Goal: Information Seeking & Learning: Find specific fact

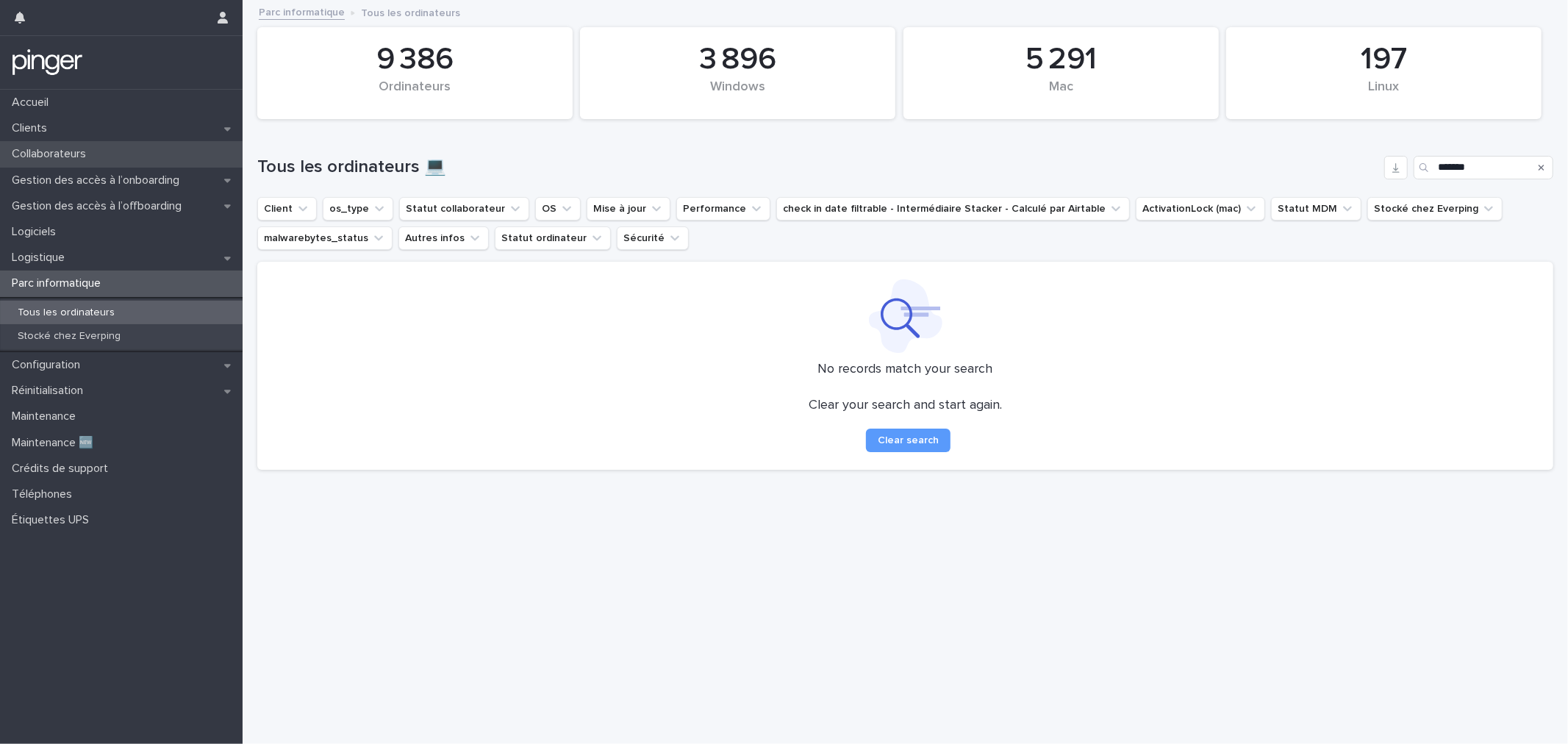
click at [76, 152] on p "Collaborateurs" at bounding box center [51, 153] width 92 height 14
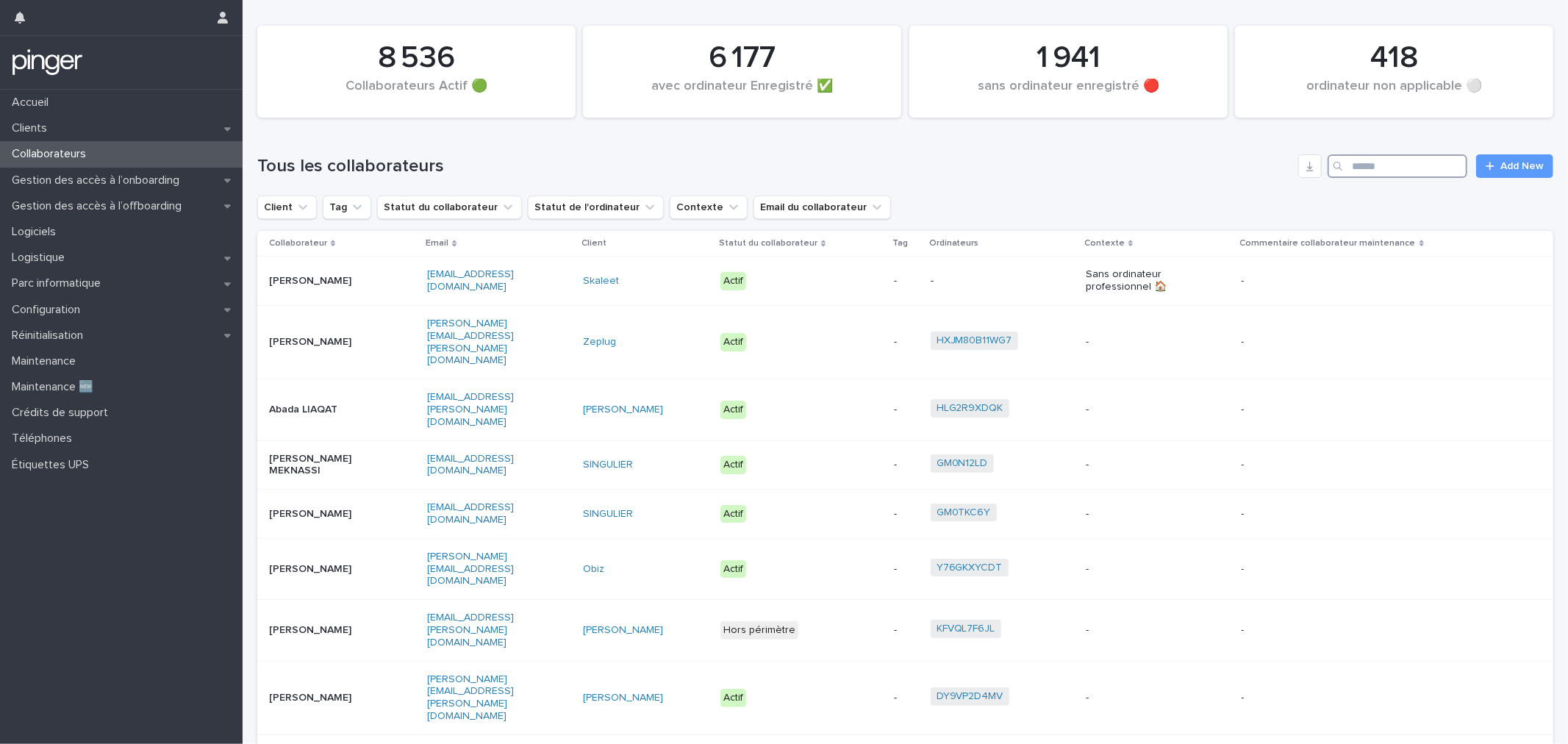
click at [1386, 177] on input "Search" at bounding box center [1398, 166] width 140 height 23
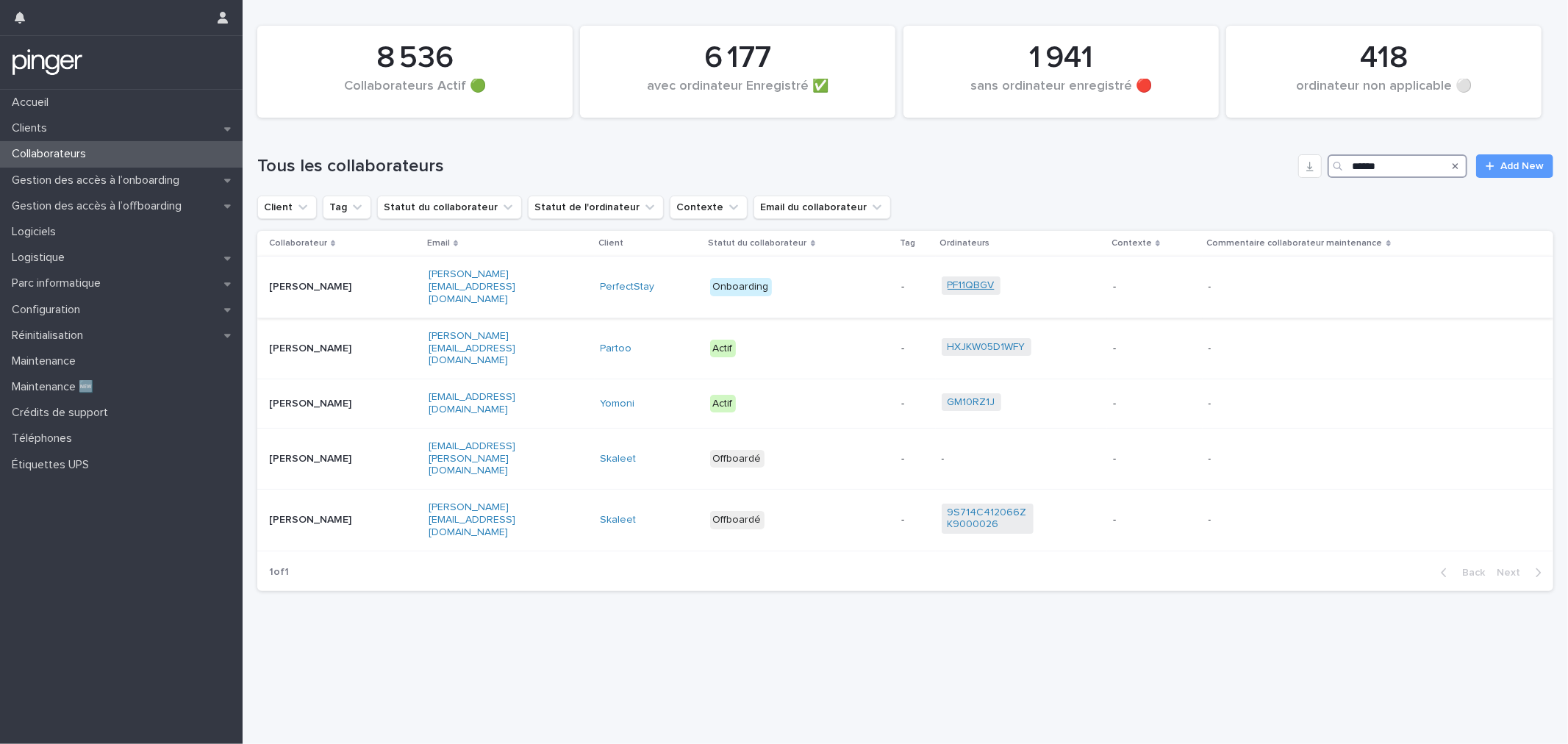
type input "******"
click at [975, 280] on link "PF11QBGV" at bounding box center [971, 286] width 47 height 13
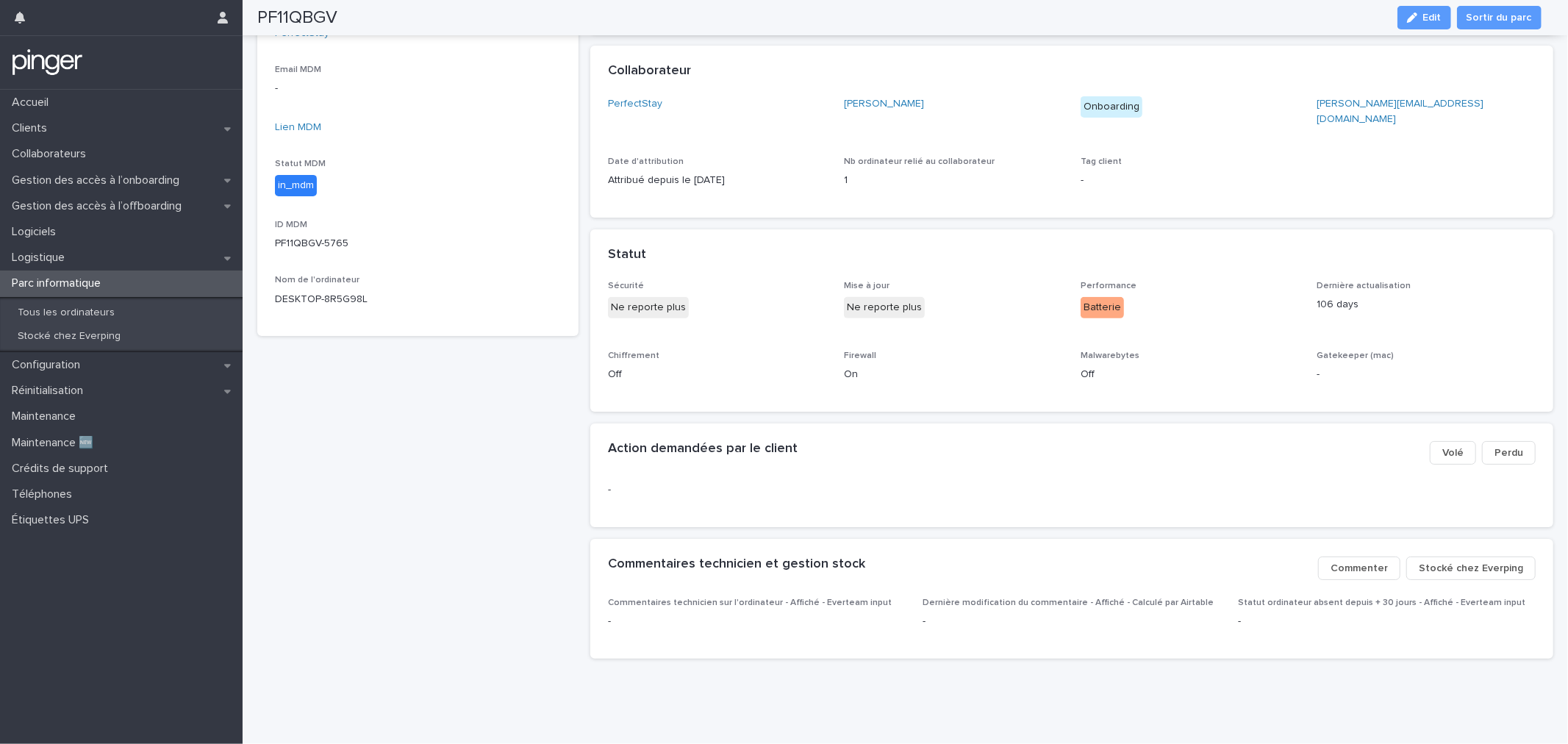
scroll to position [337, 0]
click at [1487, 566] on button "Stocké chez Everping" at bounding box center [1471, 568] width 129 height 23
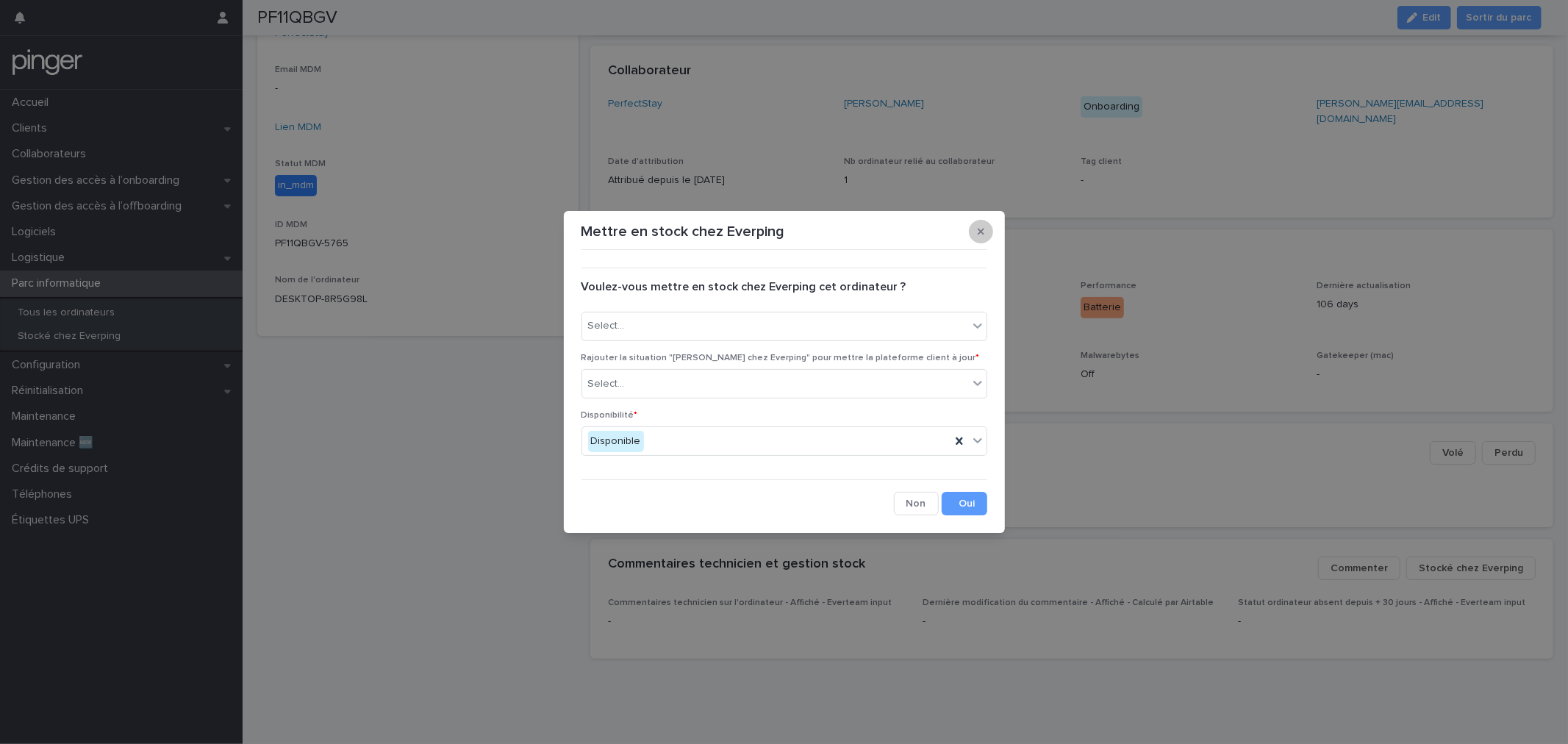
click at [978, 237] on button "button" at bounding box center [981, 231] width 24 height 23
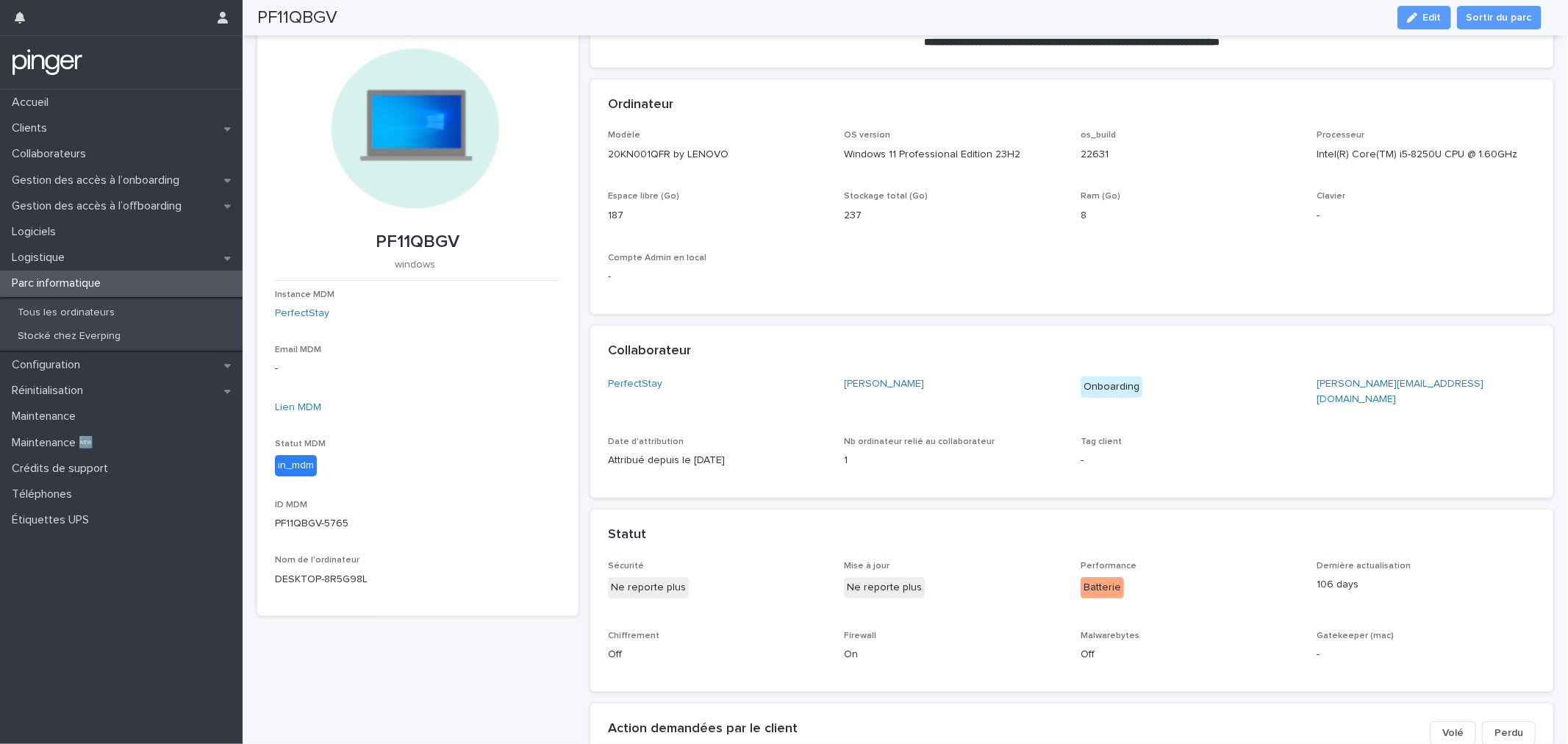
scroll to position [24, 0]
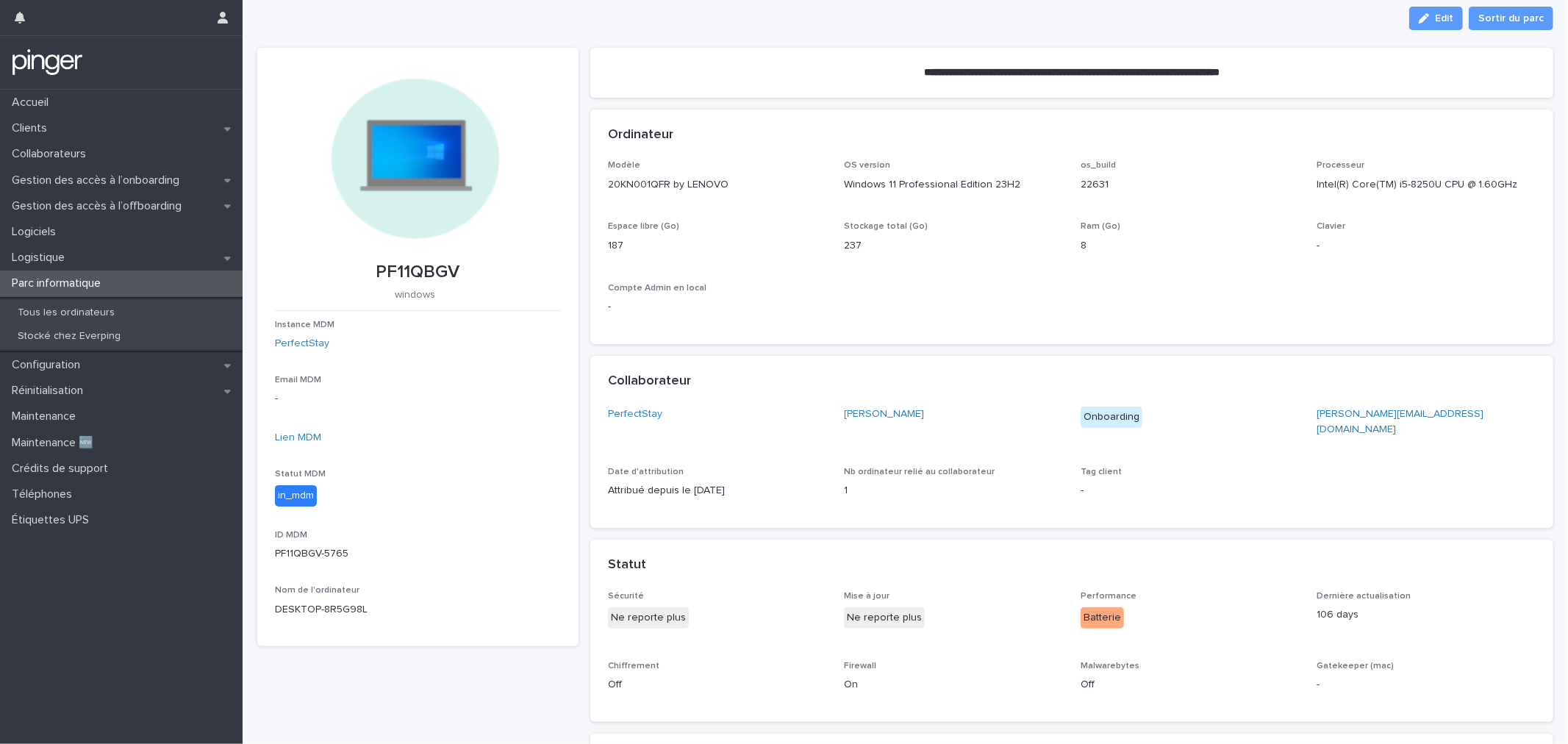
click at [427, 265] on p "PF11QBGV" at bounding box center [418, 272] width 286 height 22
copy p "PF11QBGV"
click at [757, 289] on p "Compte Admin en local" at bounding box center [717, 288] width 219 height 10
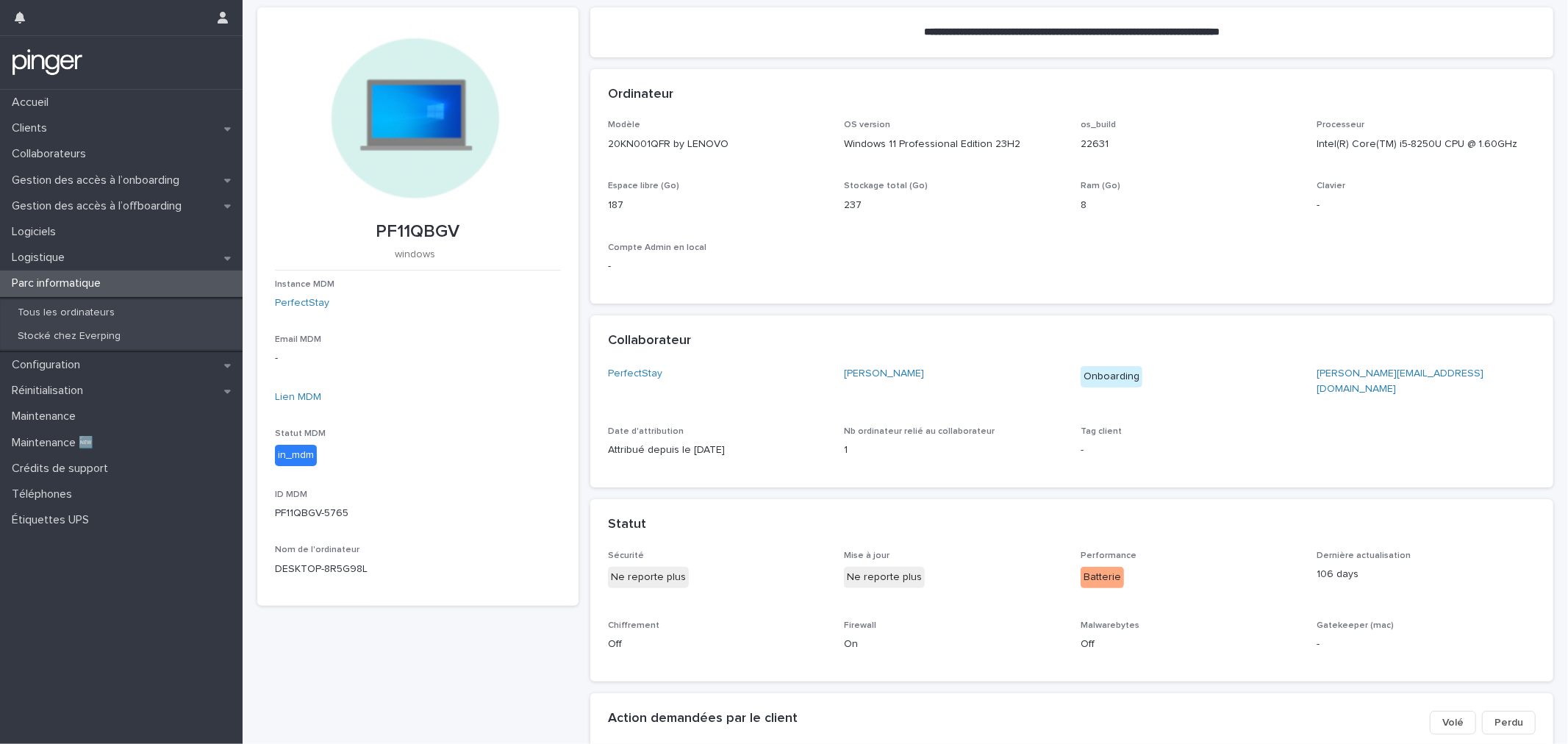
scroll to position [337, 0]
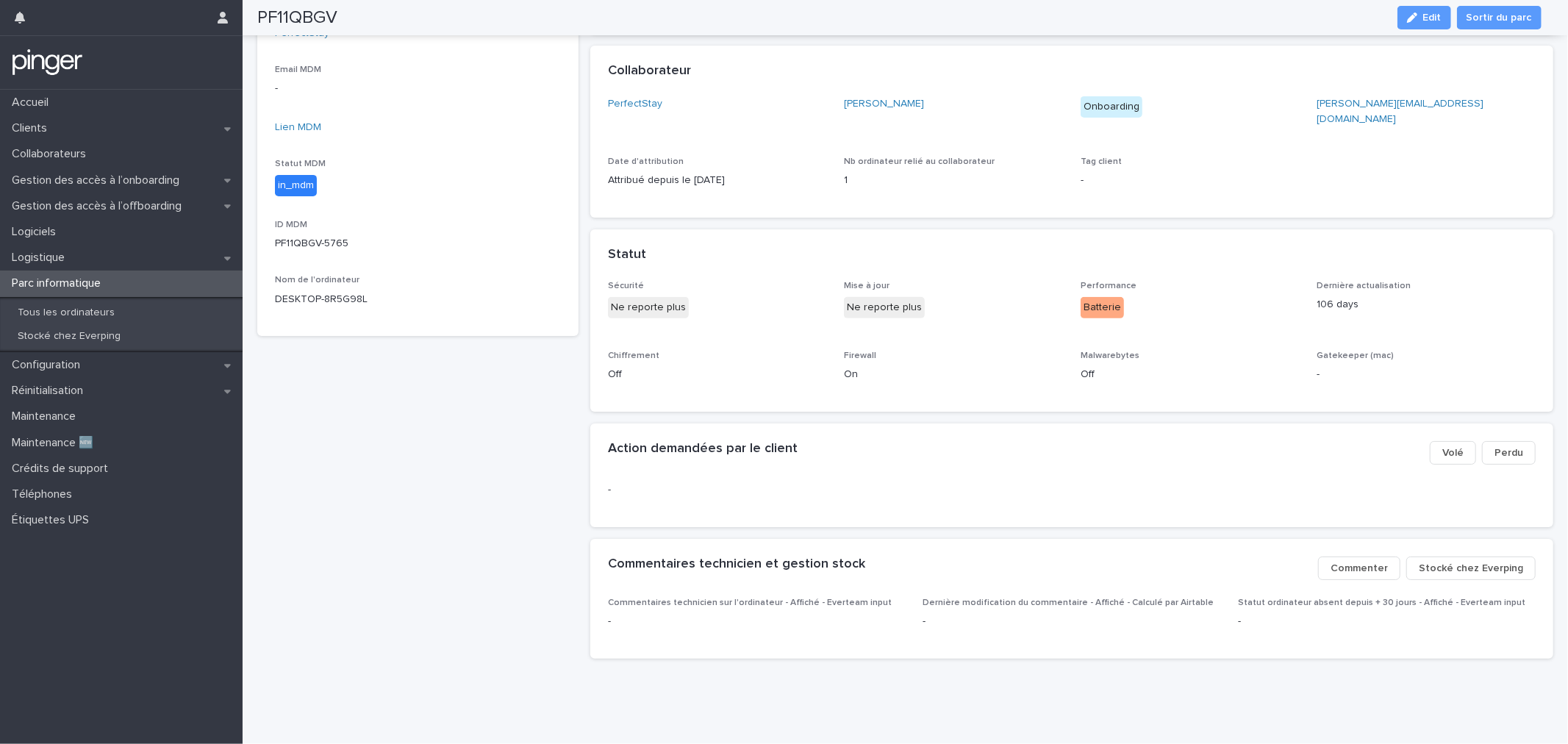
click at [1439, 561] on span "Stocké chez Everping" at bounding box center [1472, 568] width 104 height 14
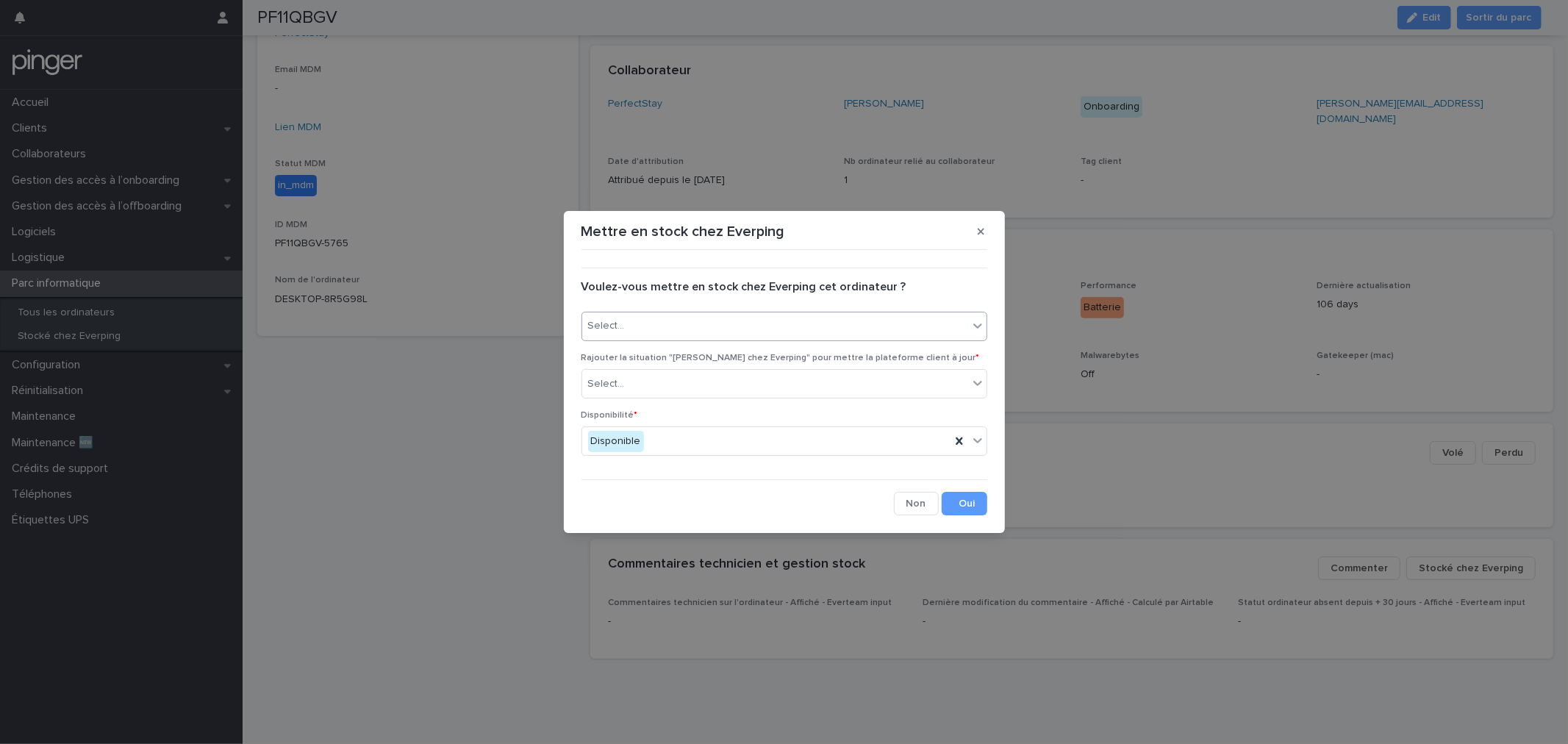
click at [710, 329] on div "Select..." at bounding box center [775, 326] width 386 height 24
click at [707, 348] on div "Oui" at bounding box center [784, 355] width 404 height 26
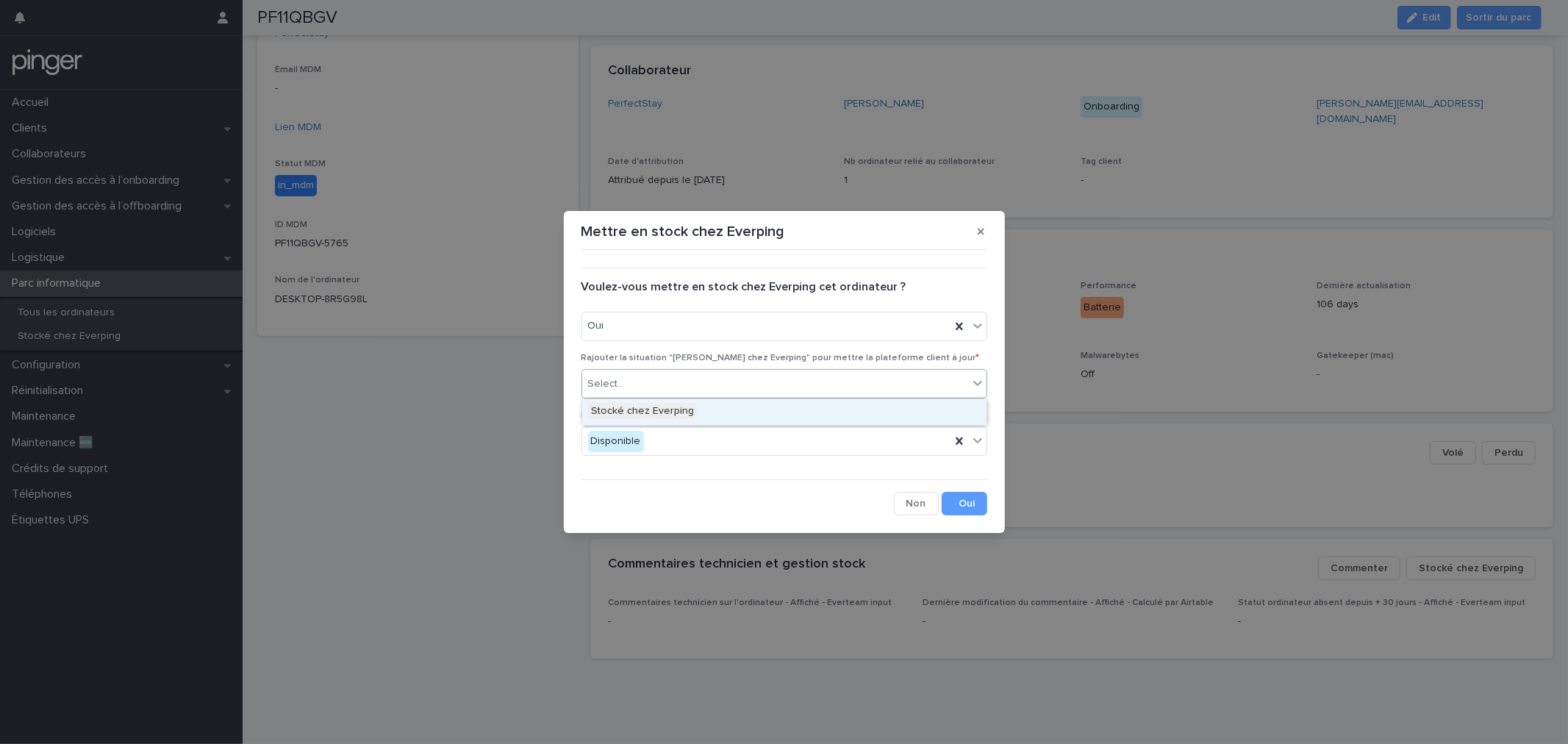
click at [706, 390] on div "Select..." at bounding box center [775, 384] width 386 height 24
click at [700, 411] on div "Stocké chez Everping" at bounding box center [784, 412] width 404 height 26
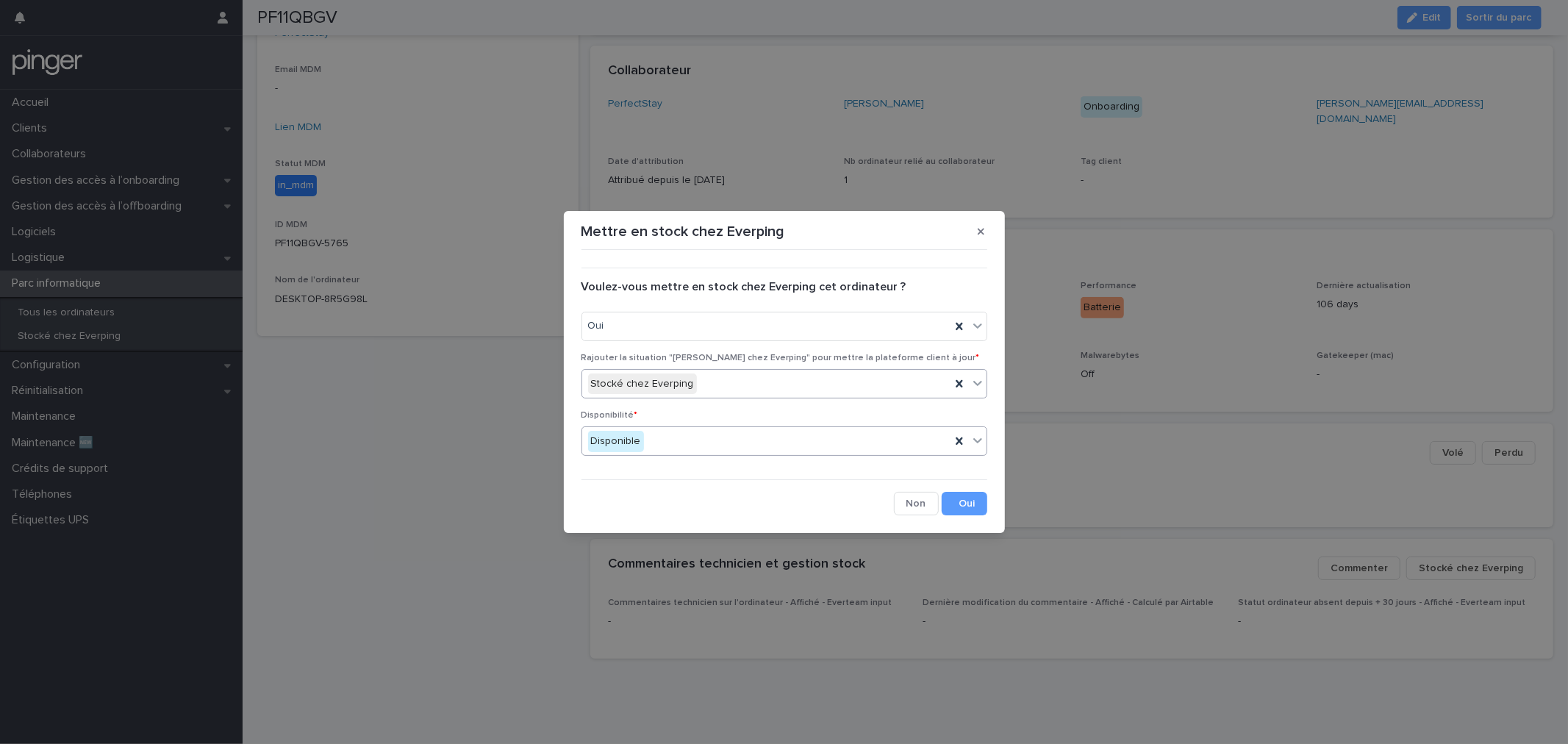
click at [868, 444] on div "Disponible" at bounding box center [766, 442] width 369 height 24
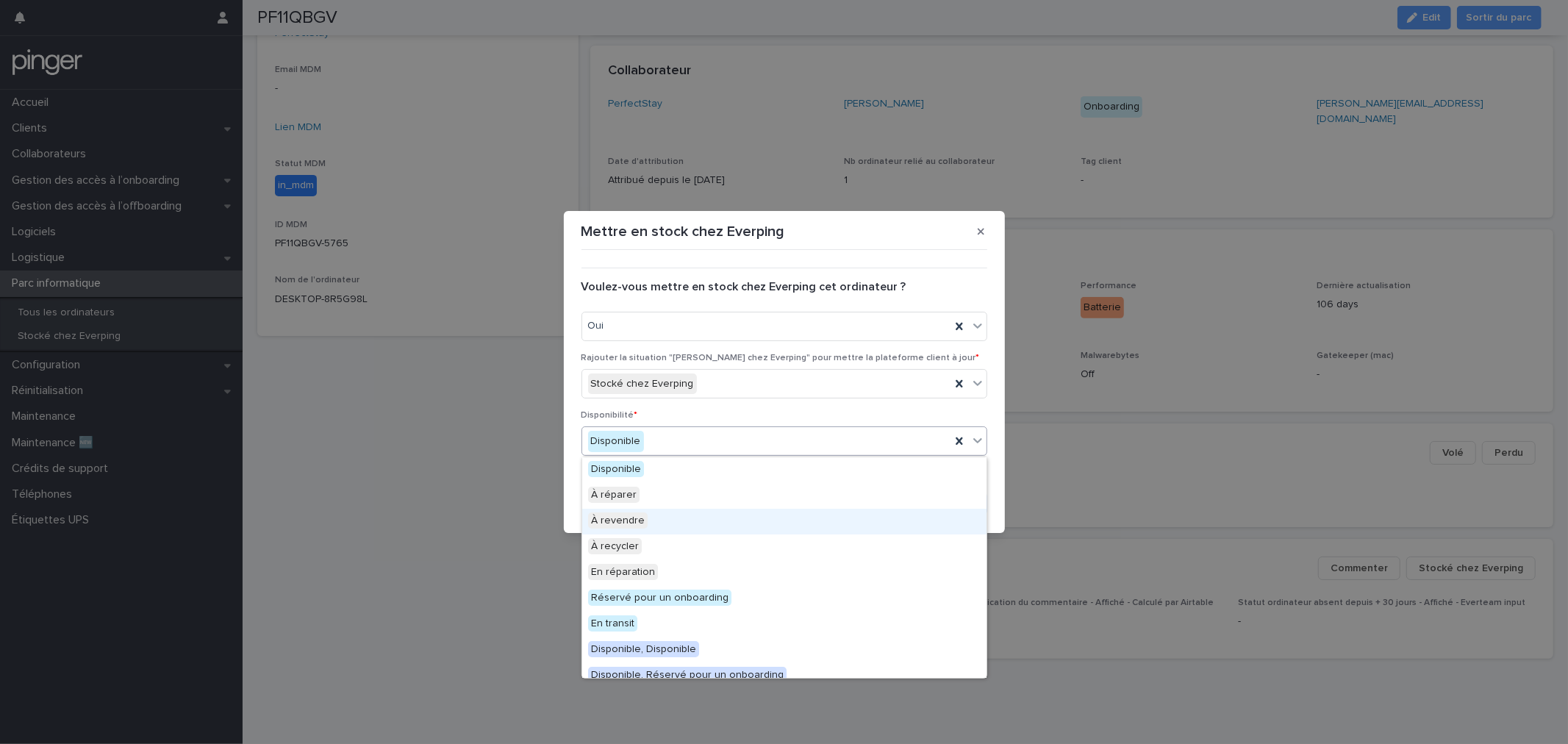
scroll to position [11, 0]
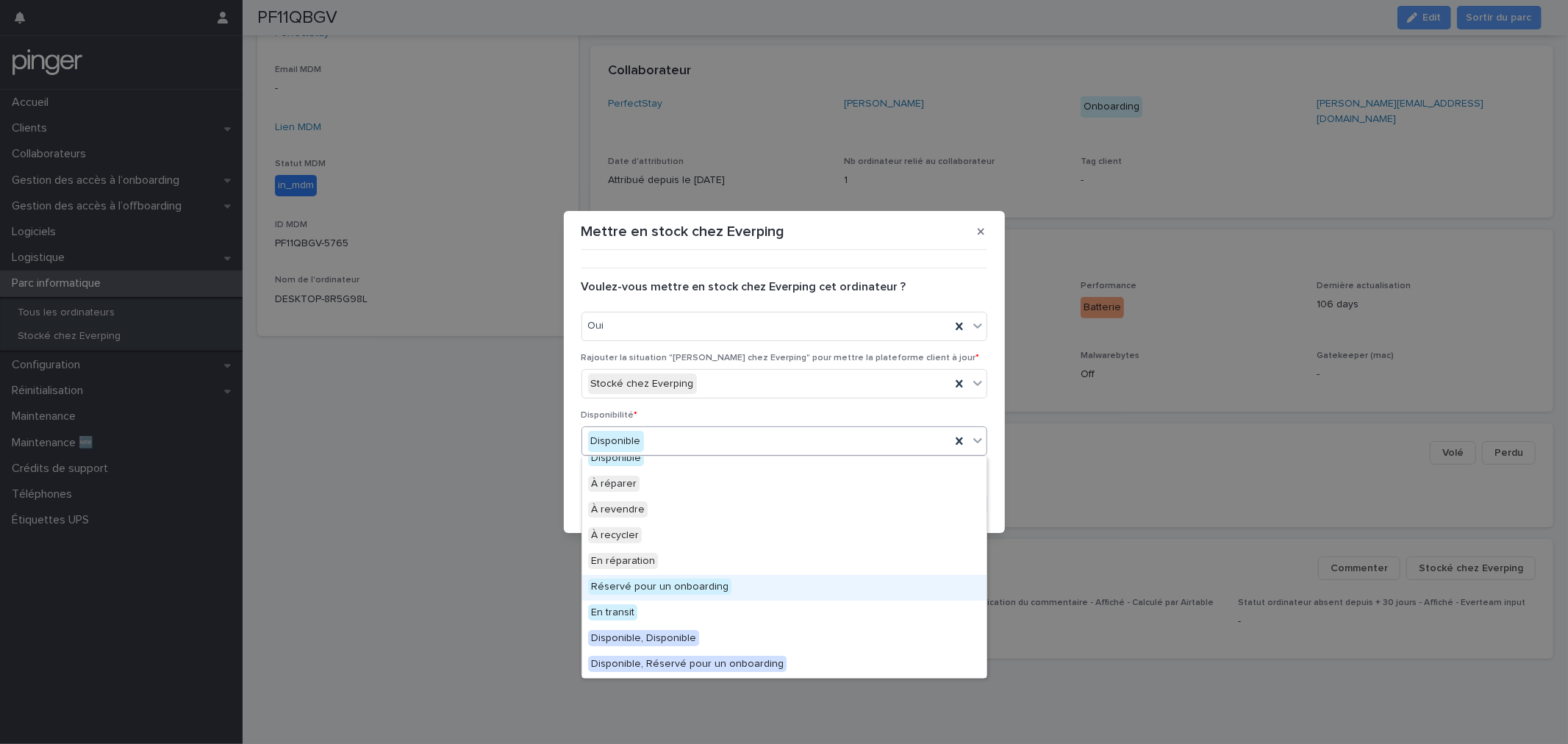
click at [790, 576] on div "Réservé pour un onboarding" at bounding box center [784, 588] width 404 height 26
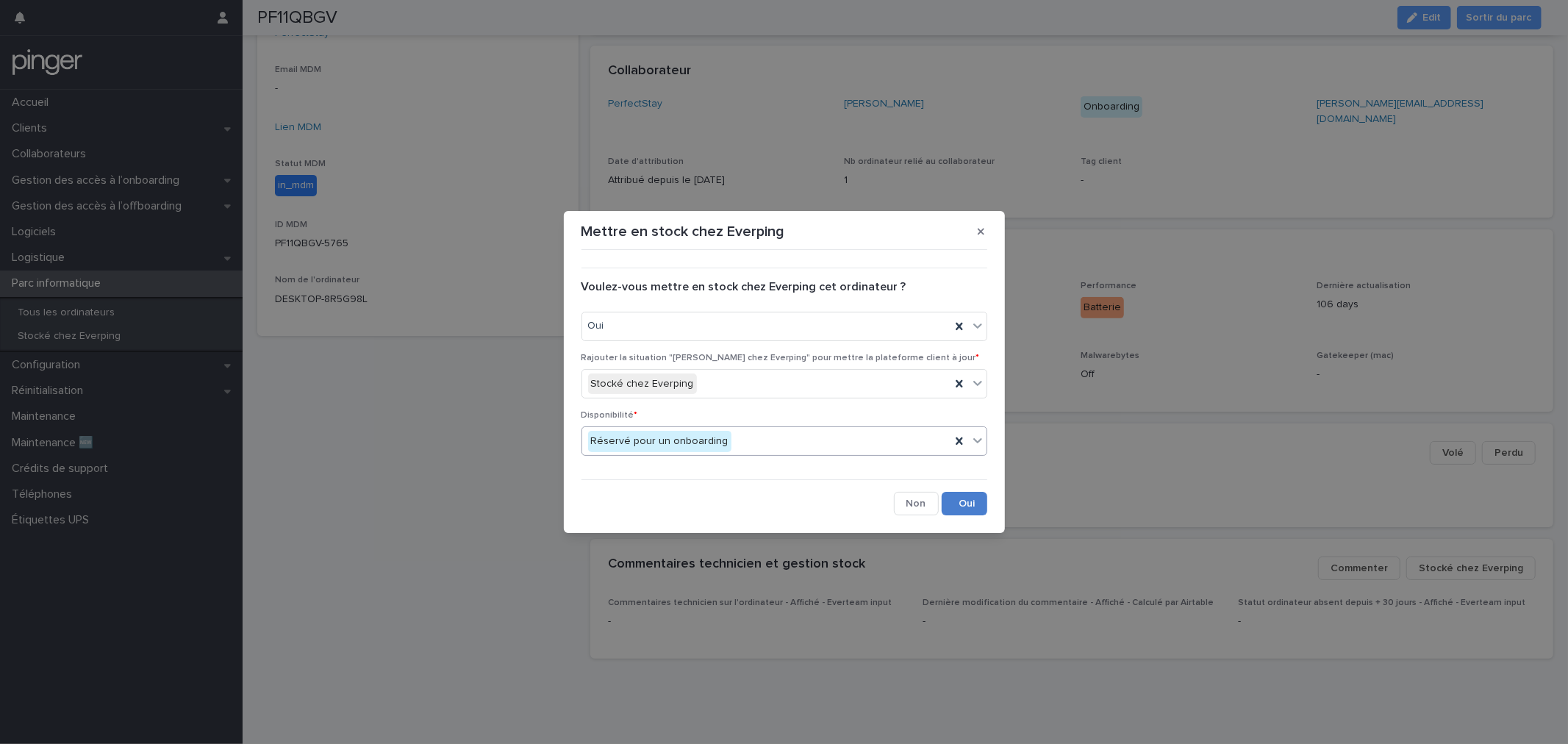
click at [951, 506] on button "Save" at bounding box center [965, 503] width 46 height 23
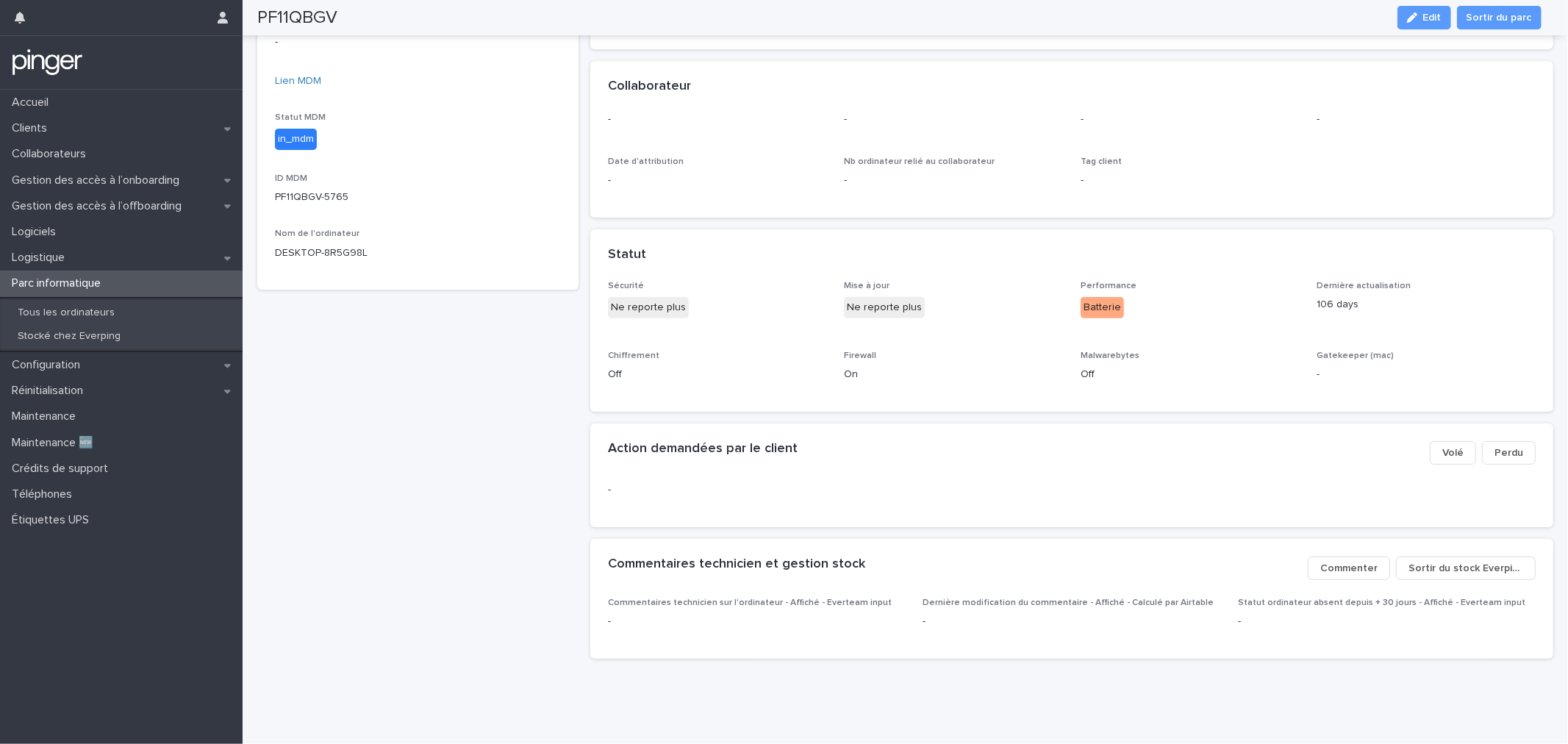
scroll to position [0, 0]
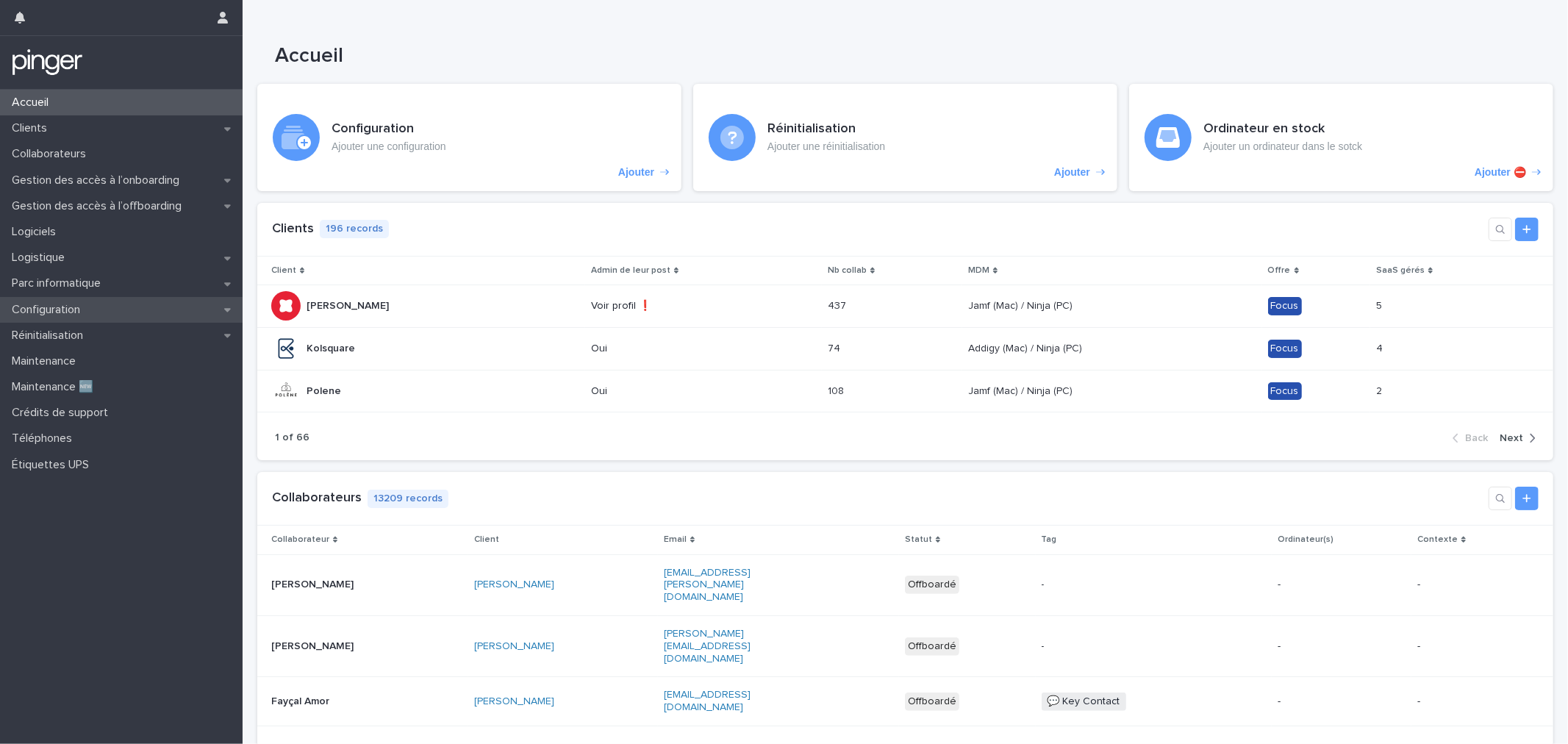
click at [83, 298] on div "Configuration" at bounding box center [121, 310] width 243 height 26
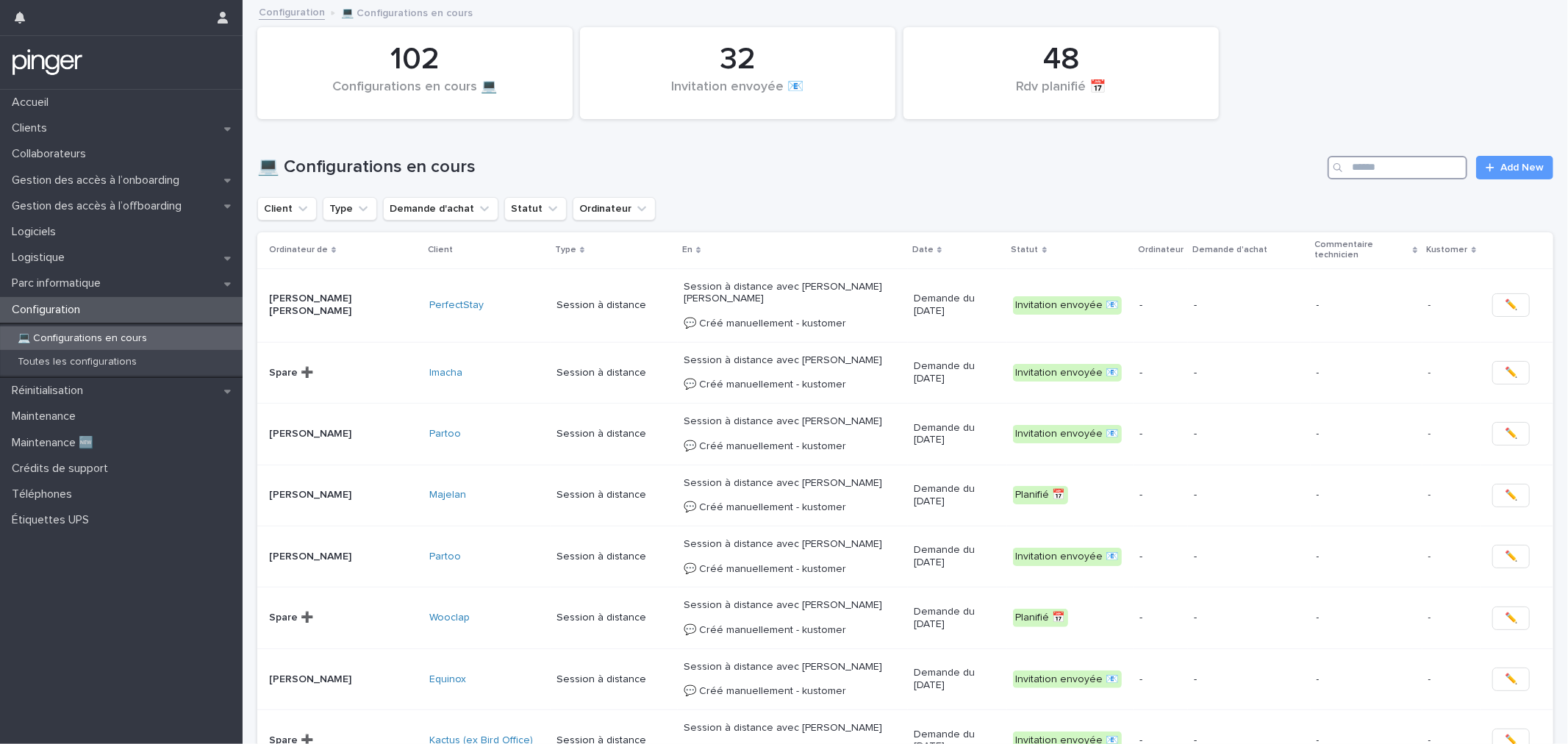
click at [1399, 178] on input "Search" at bounding box center [1398, 167] width 140 height 23
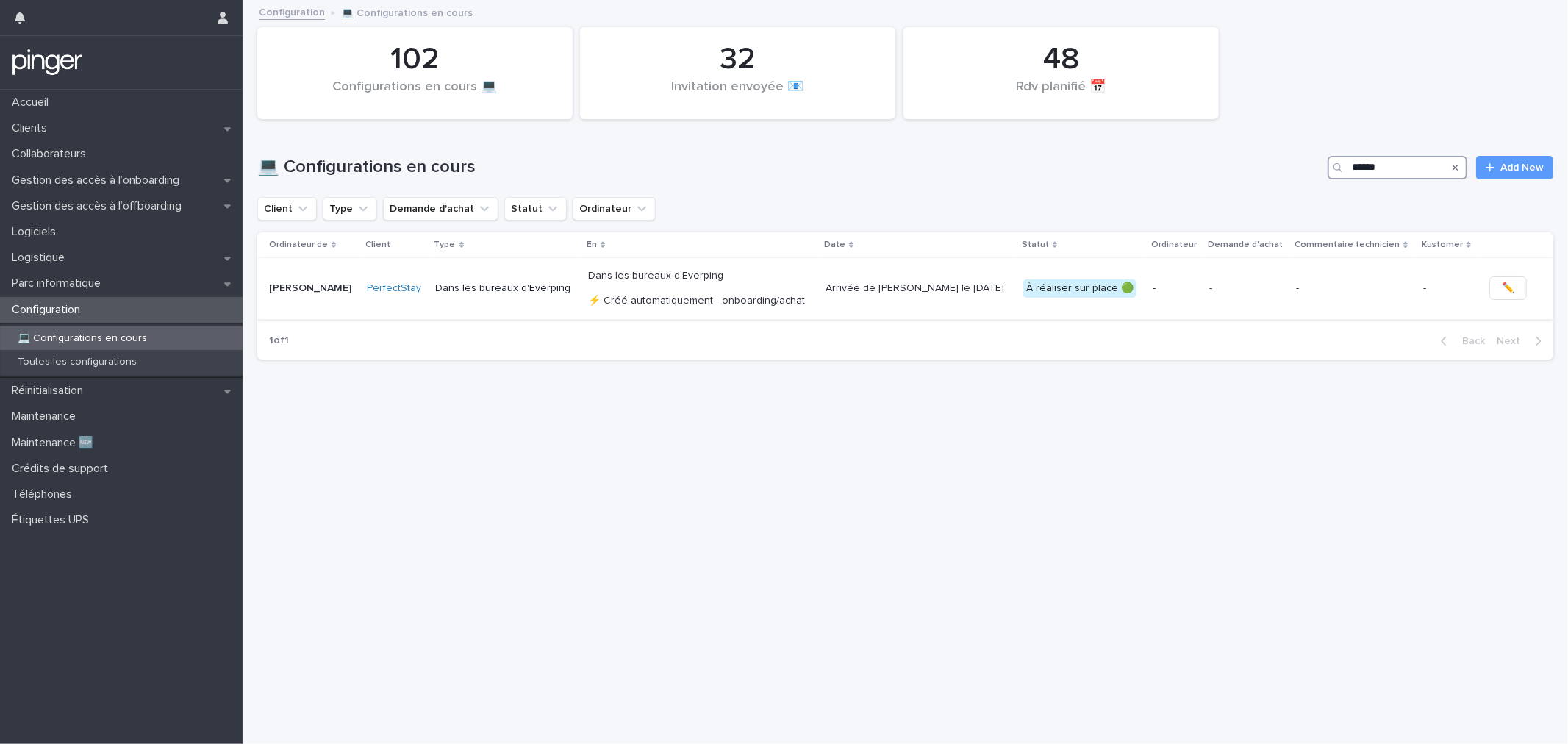
type input "******"
click at [535, 288] on p "Dans les bureaux d'Everping" at bounding box center [507, 288] width 141 height 13
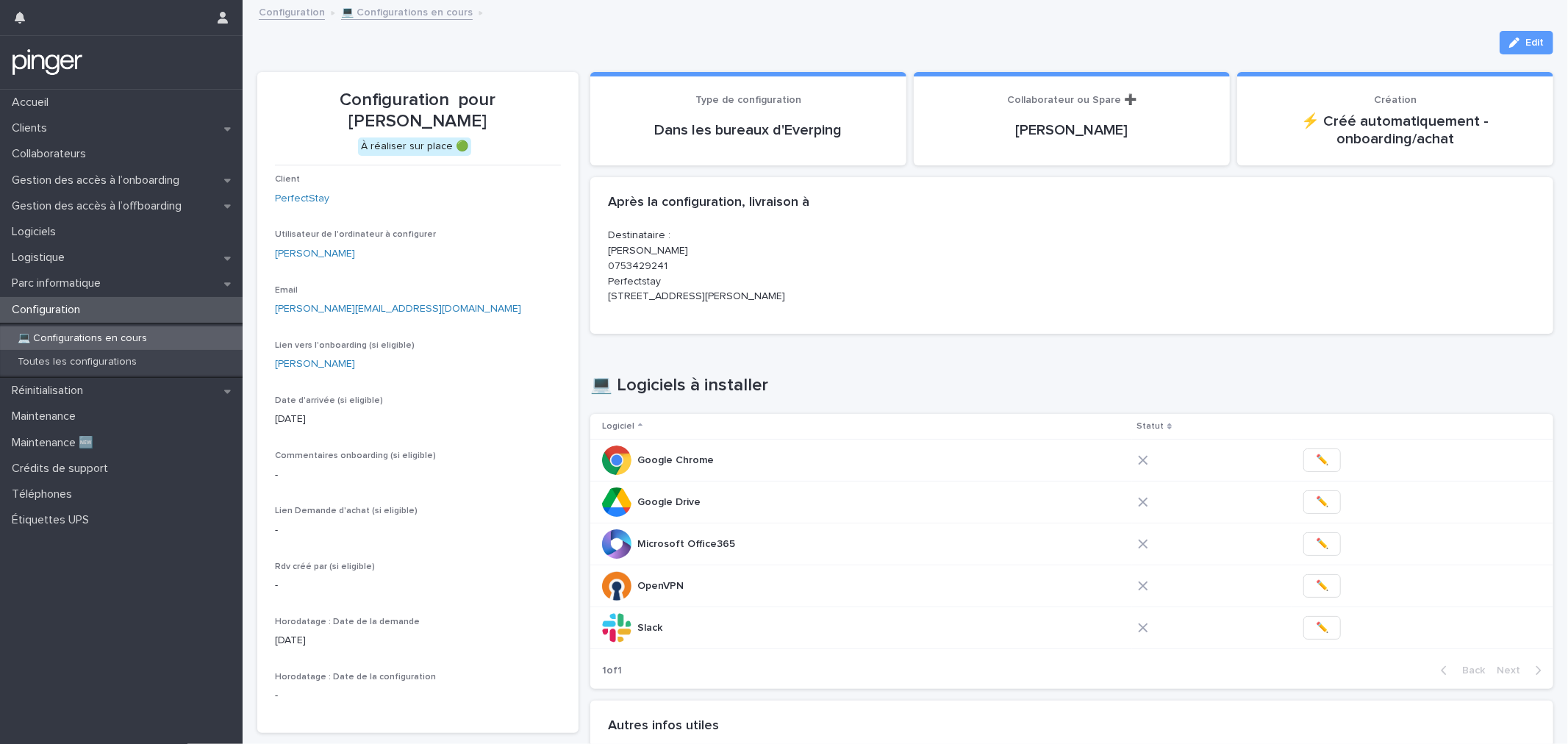
click at [937, 319] on div "Destinataire : Sara Mekbel 0753429241 Perfectstay 4 rue Jules Lefebvre 75009 Pa…" at bounding box center [1072, 281] width 963 height 106
click at [913, 364] on div "Loading... Saving… 💻 Logiciels à installer Logiciel Statut Google Chrome Google…" at bounding box center [1072, 523] width 963 height 355
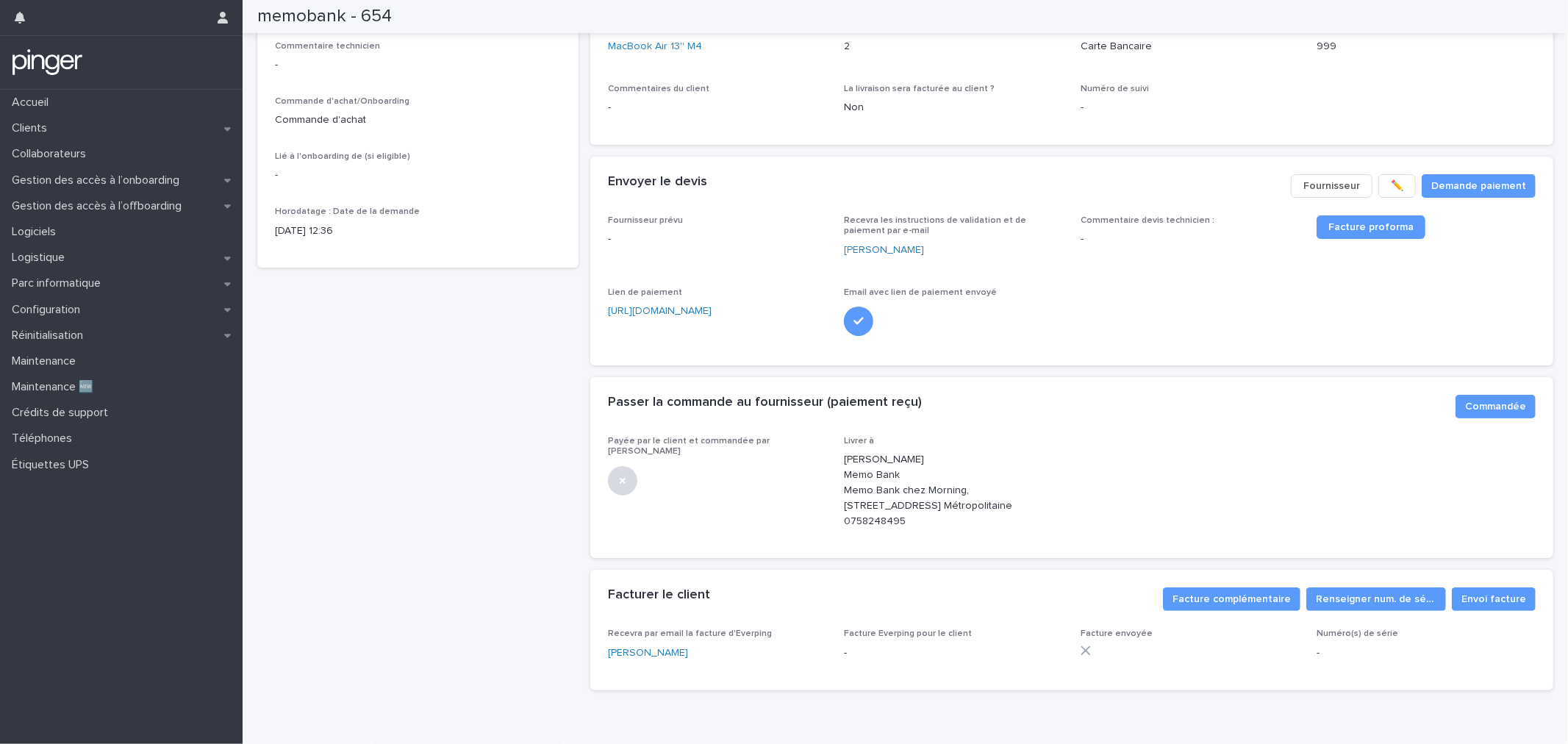
scroll to position [163, 0]
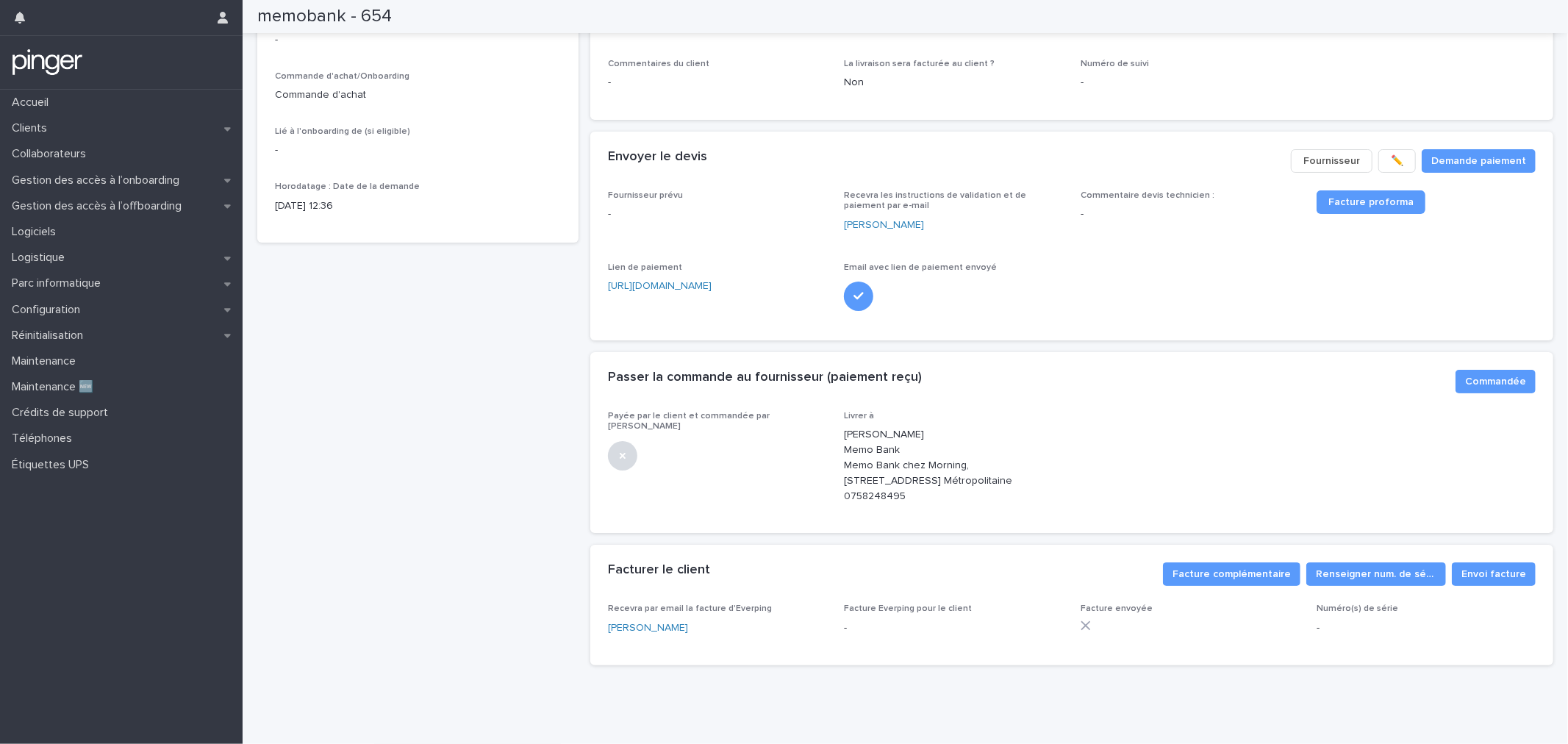
click at [341, 21] on h2 "memobank - 654" at bounding box center [325, 16] width 135 height 22
copy div "memobank - 654"
click at [1472, 384] on span "Commandée" at bounding box center [1496, 382] width 61 height 14
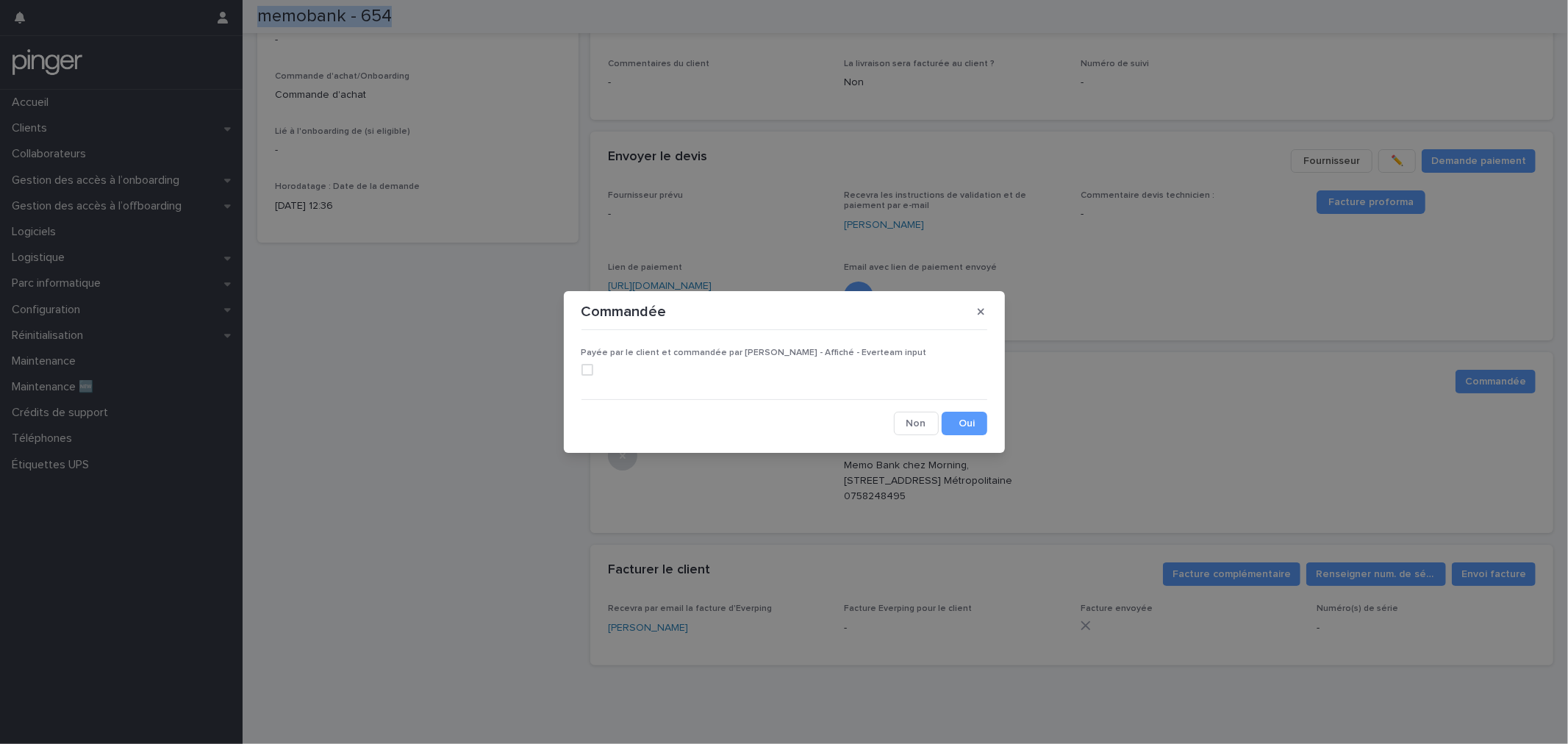
click at [589, 368] on span at bounding box center [587, 370] width 12 height 12
click at [977, 424] on button "Save" at bounding box center [965, 423] width 46 height 23
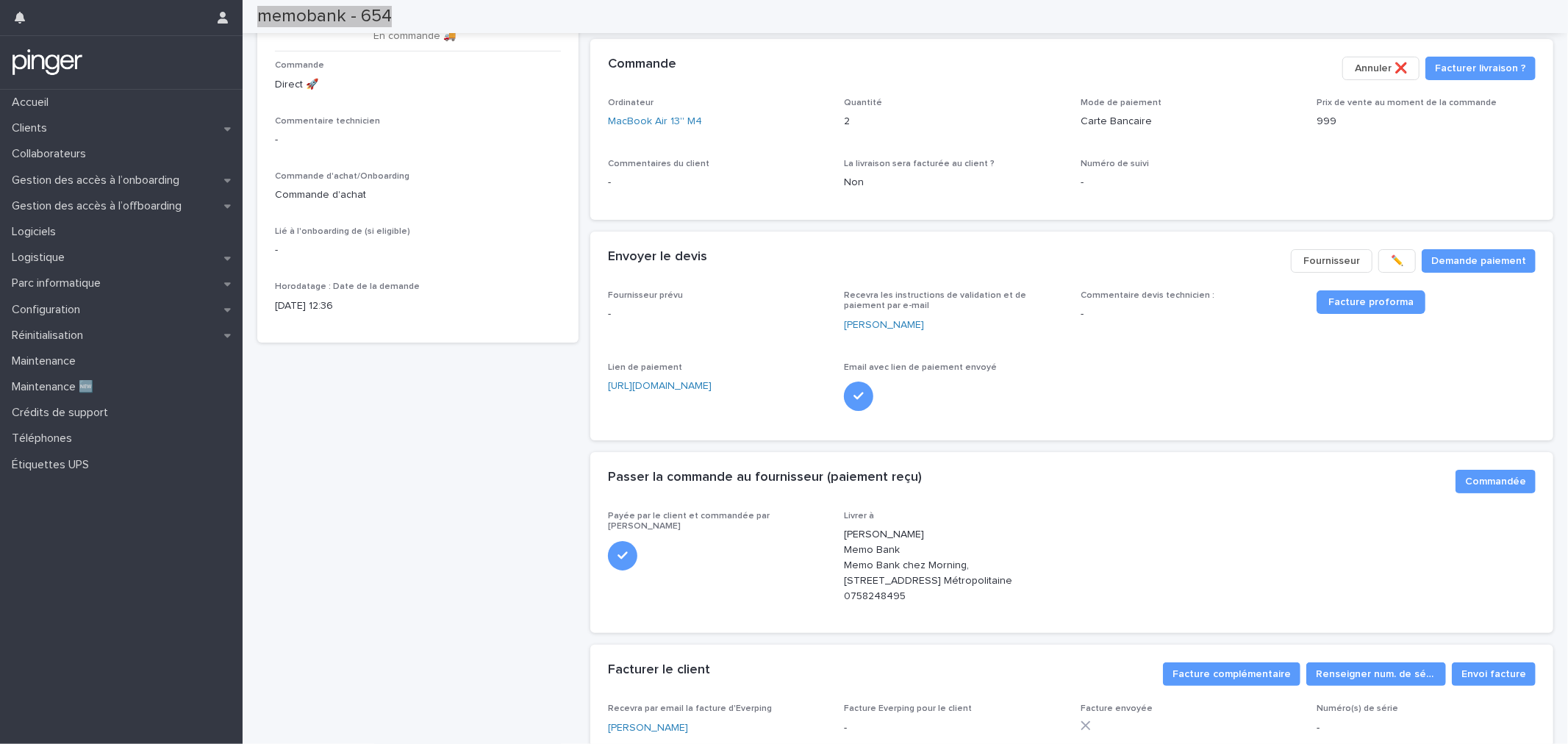
scroll to position [0, 0]
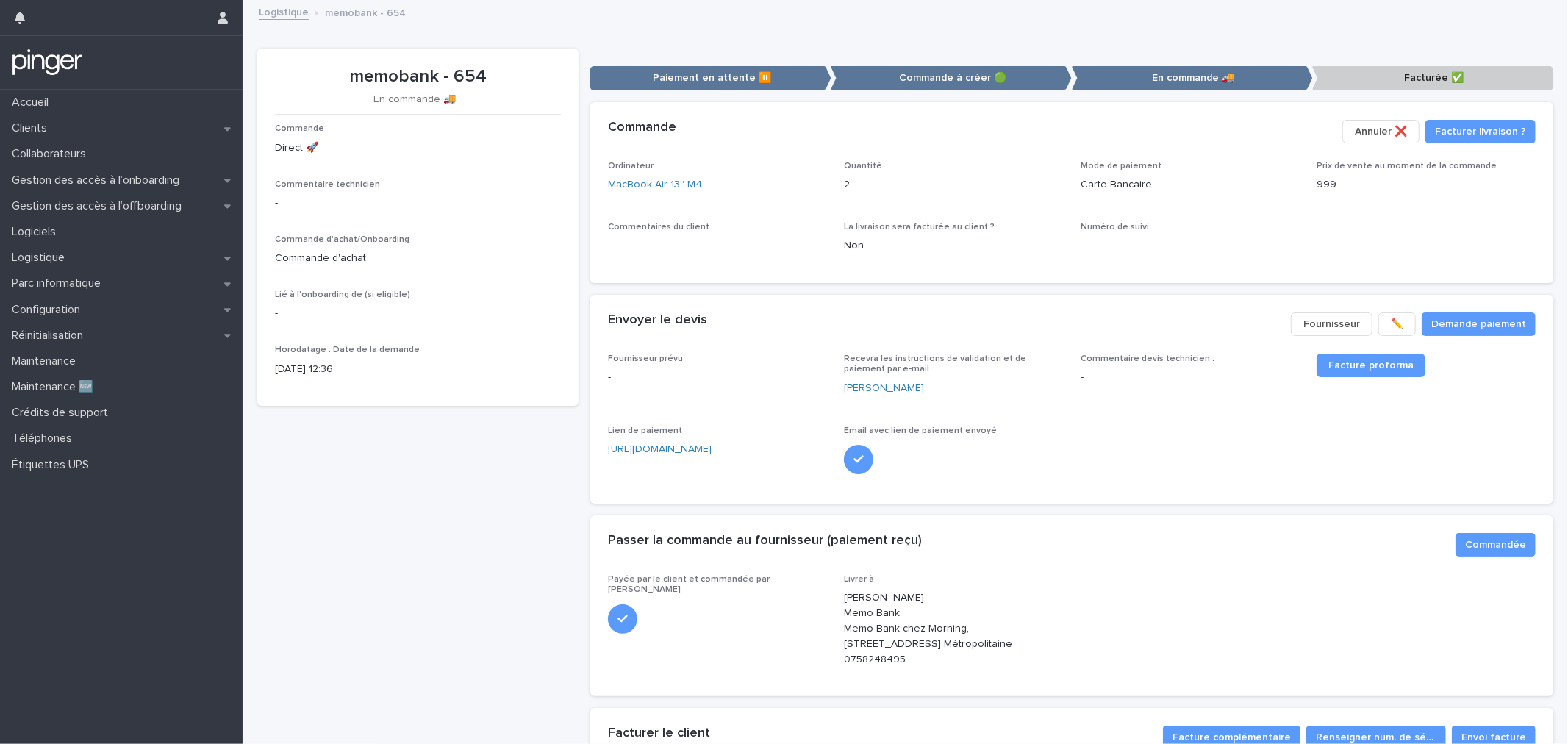
click at [298, 18] on link "Logistique" at bounding box center [284, 11] width 50 height 17
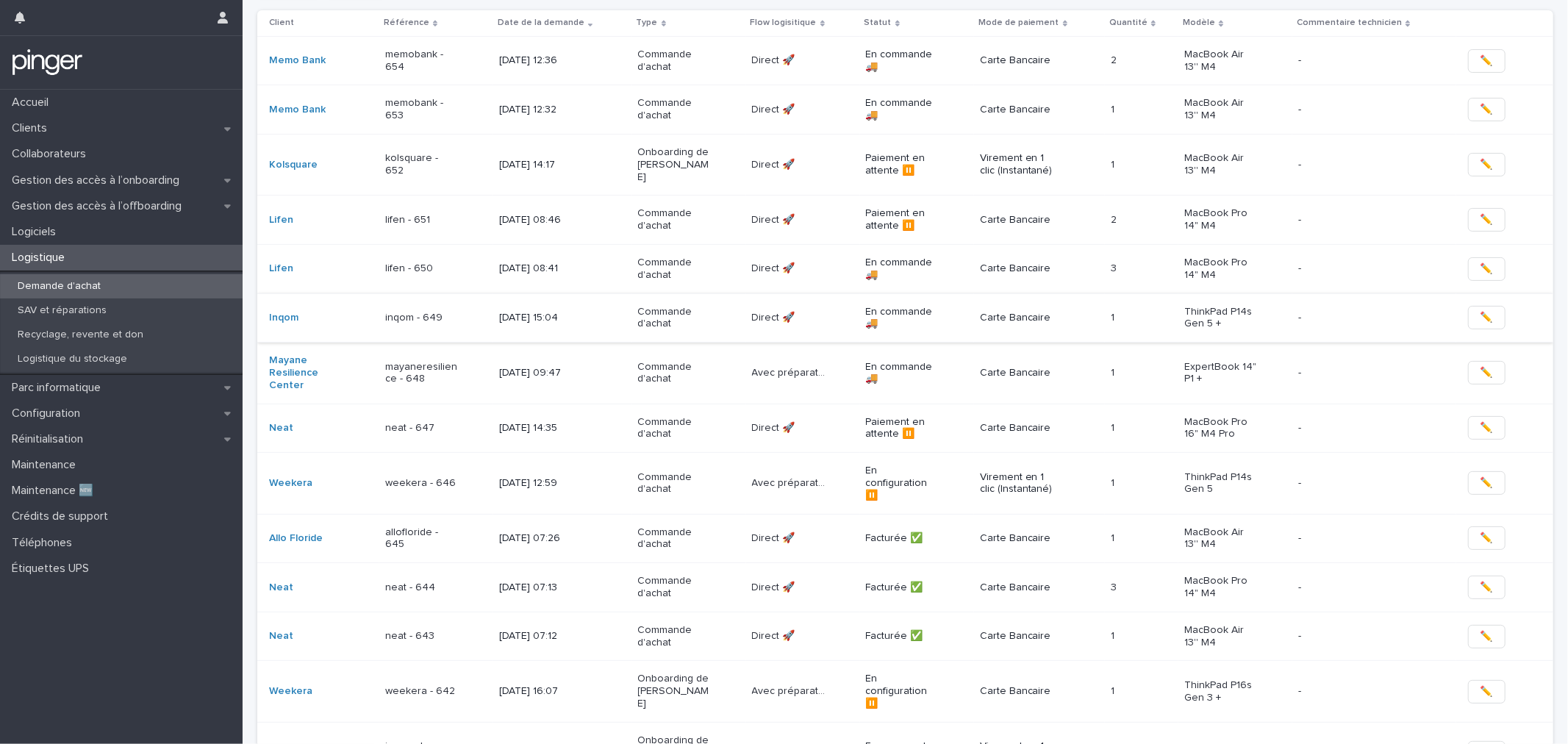
scroll to position [245, 0]
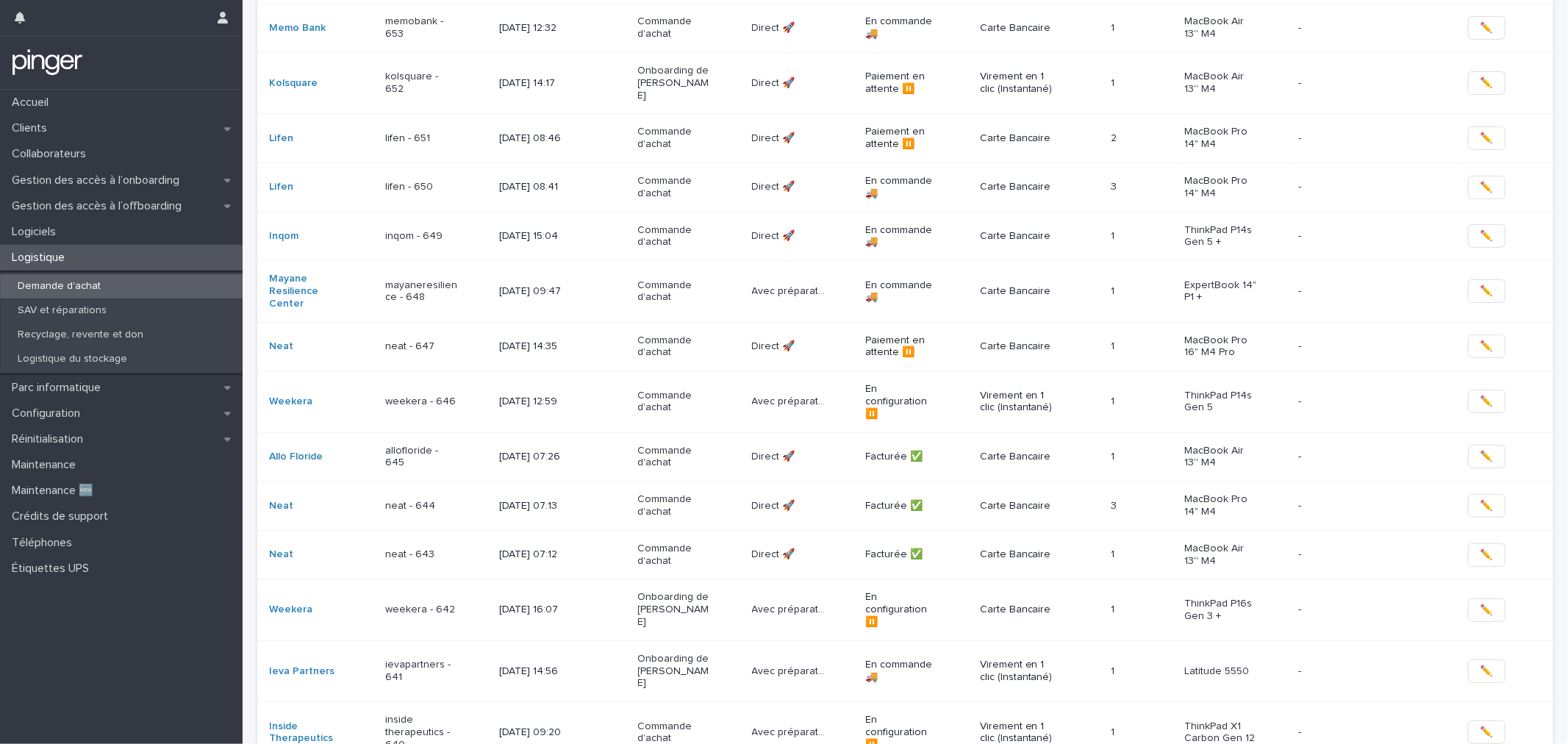
click at [425, 603] on p "weekera - 642" at bounding box center [423, 610] width 74 height 13
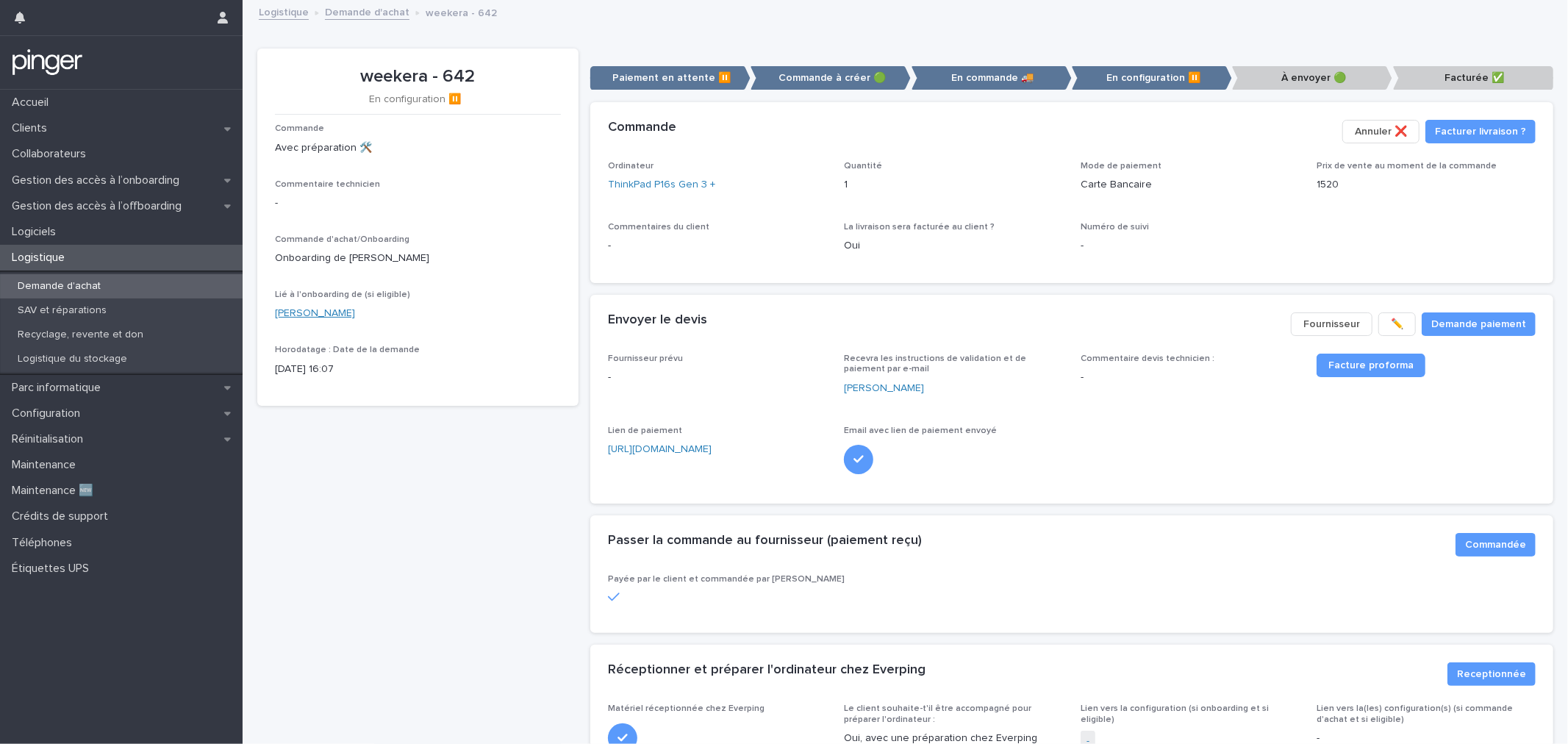
click at [312, 308] on link "Julien FABRO" at bounding box center [315, 313] width 80 height 15
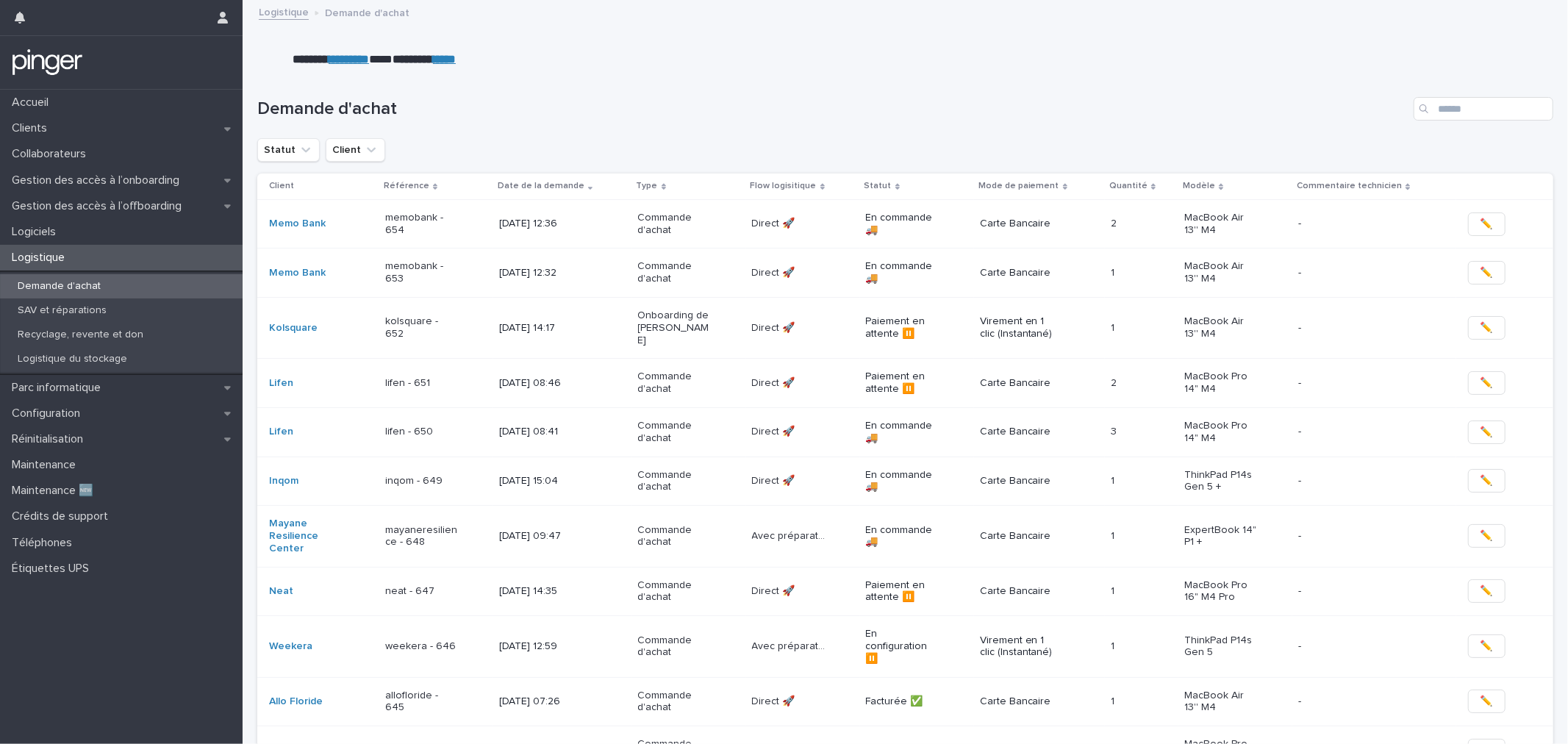
click at [439, 475] on p "inqom - 649" at bounding box center [423, 481] width 74 height 13
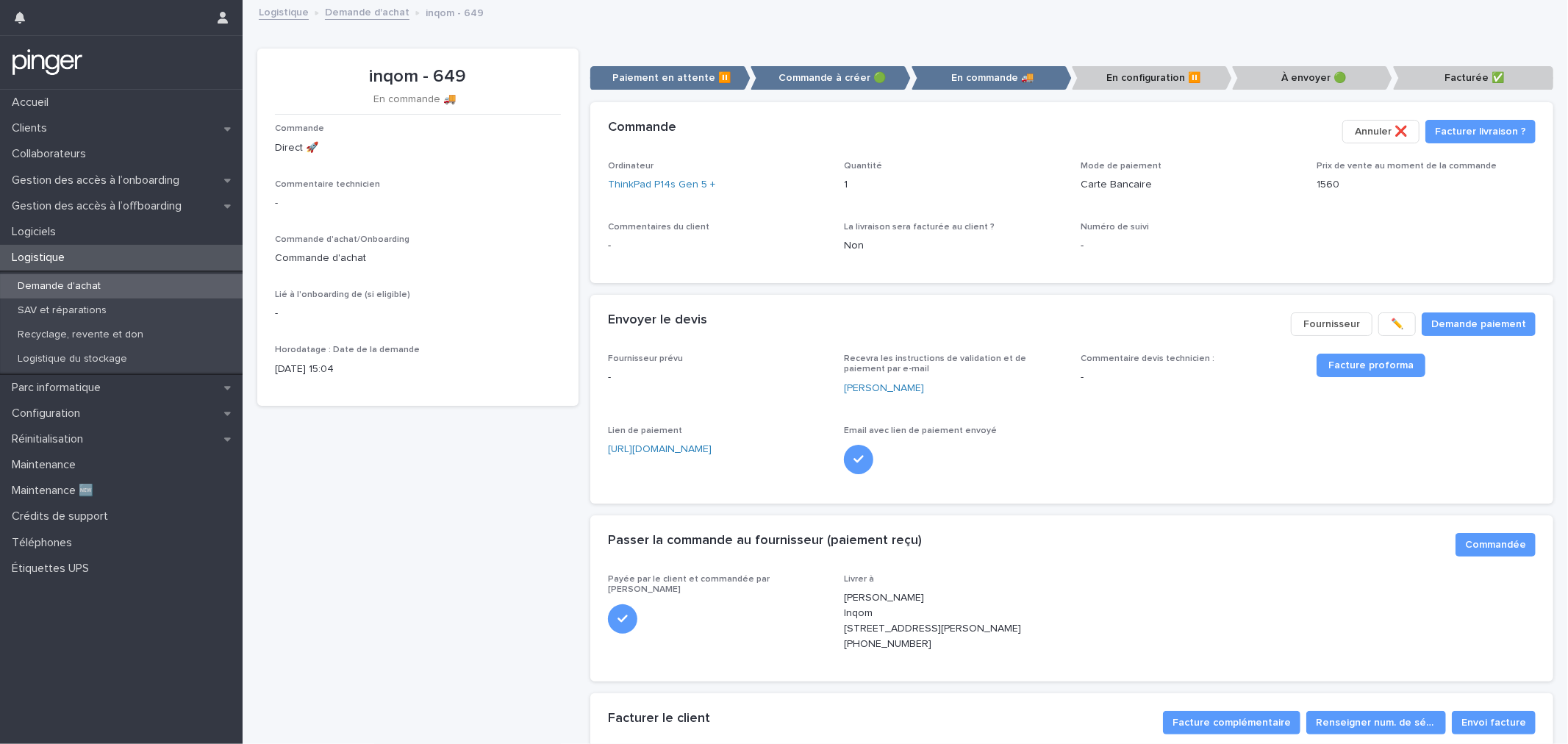
click at [891, 278] on div "Ordinateur ThinkPad P14s Gen 5 + Quantité 1 Mode de paiement Carte Bancaire Pri…" at bounding box center [1072, 222] width 963 height 122
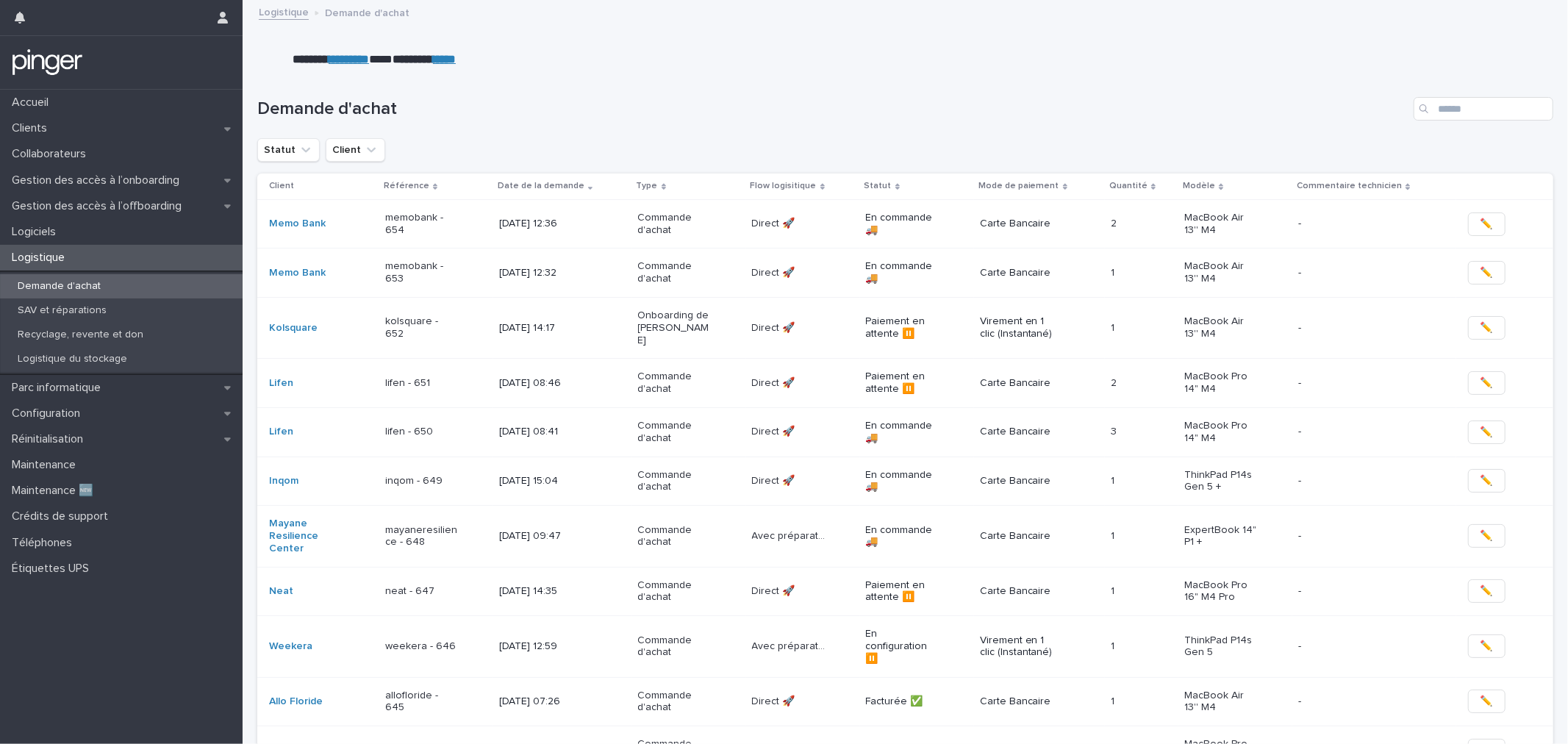
click at [475, 520] on div "mayaneresilience - 648" at bounding box center [436, 537] width 102 height 37
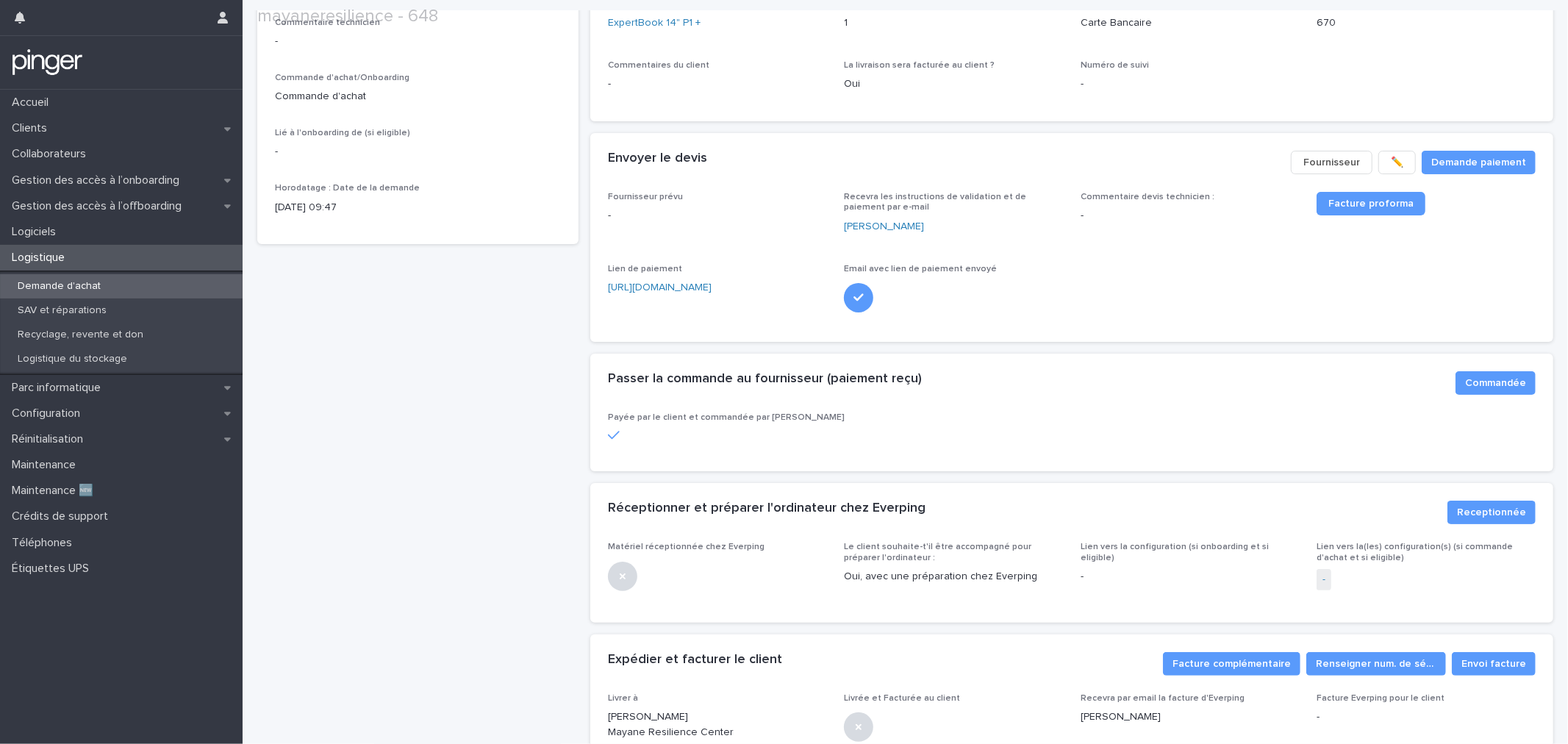
scroll to position [245, 0]
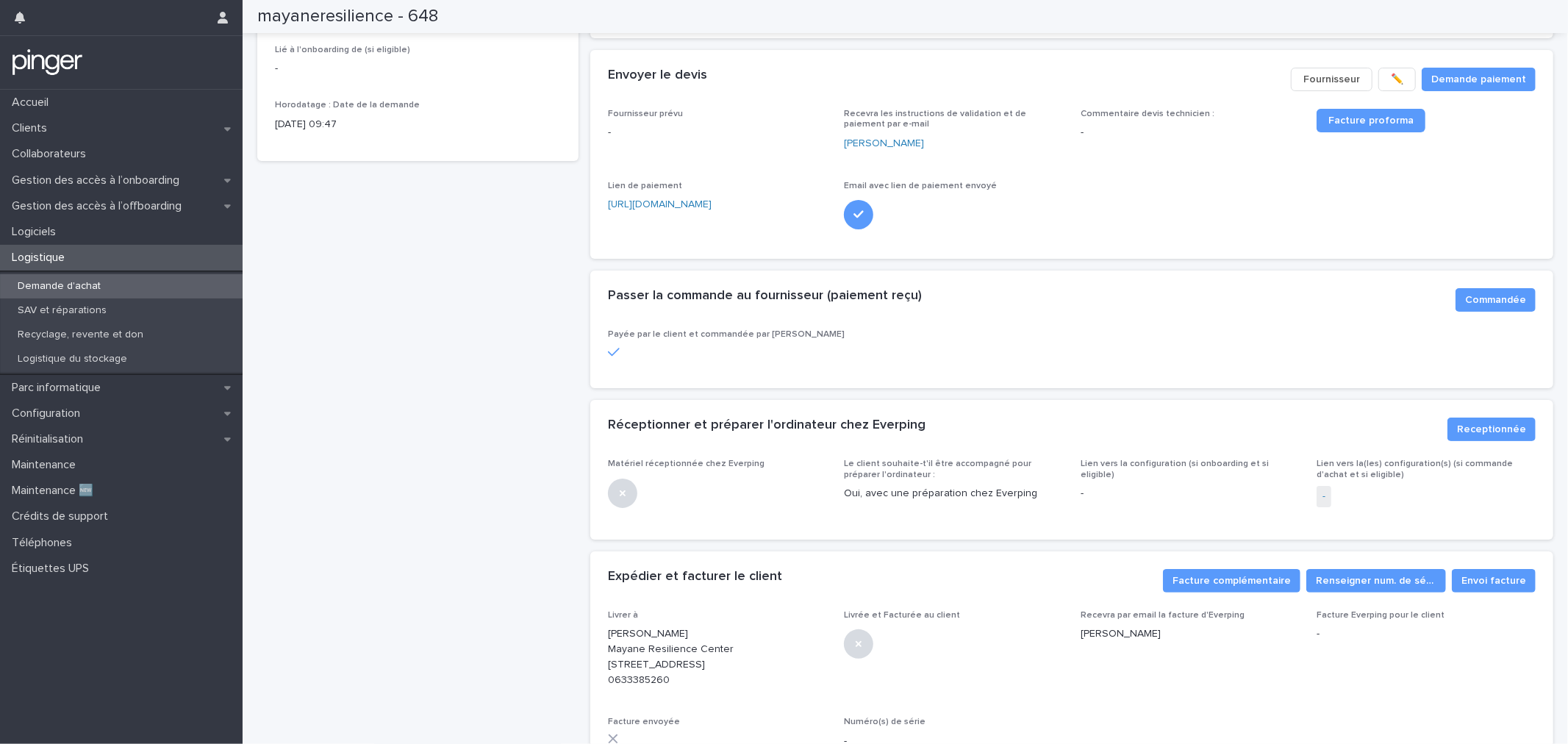
click at [1317, 496] on span "-" at bounding box center [1324, 497] width 14 height 22
click at [1323, 496] on link "-" at bounding box center [1325, 497] width 3 height 15
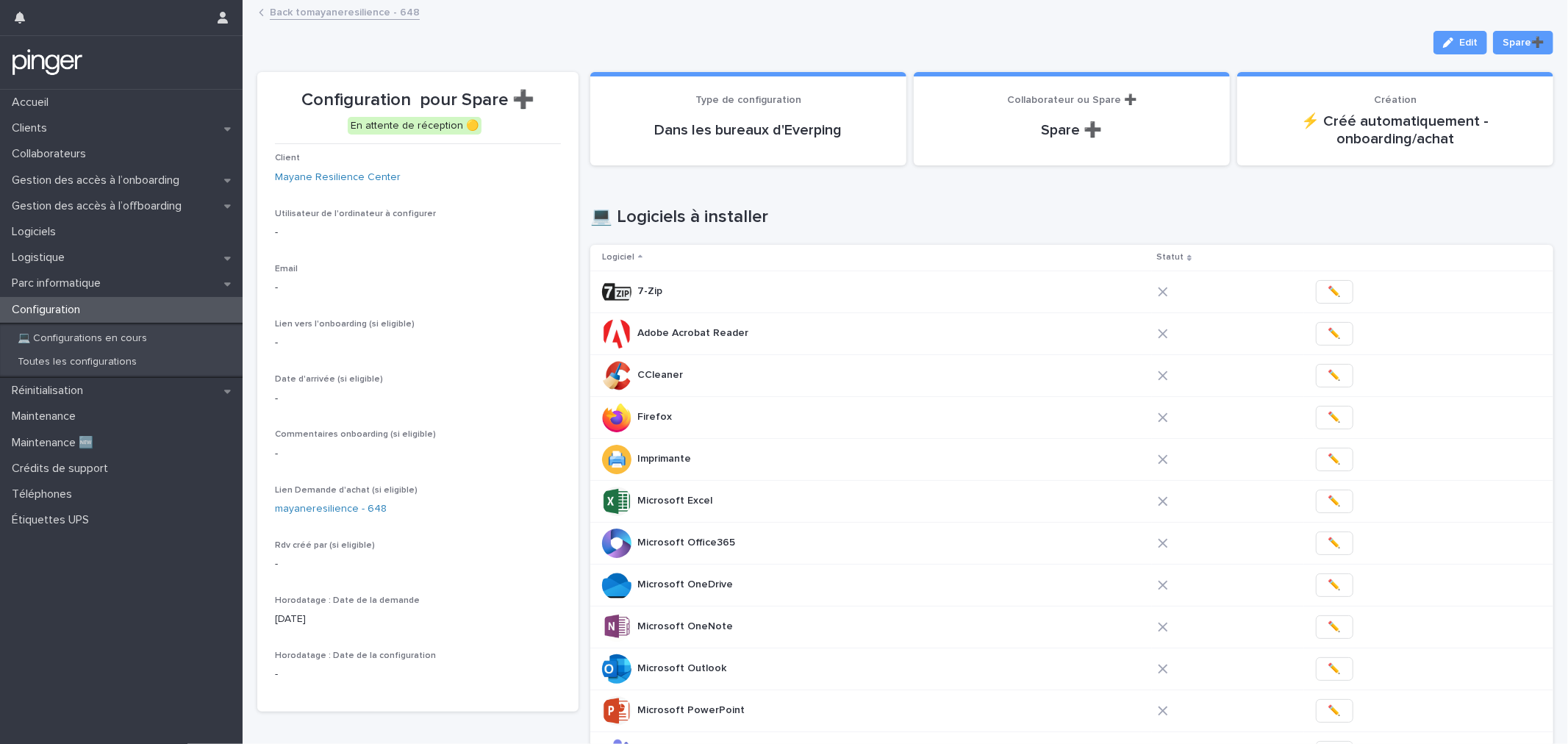
click at [826, 219] on h1 "💻 Logiciels à installer" at bounding box center [1072, 217] width 963 height 22
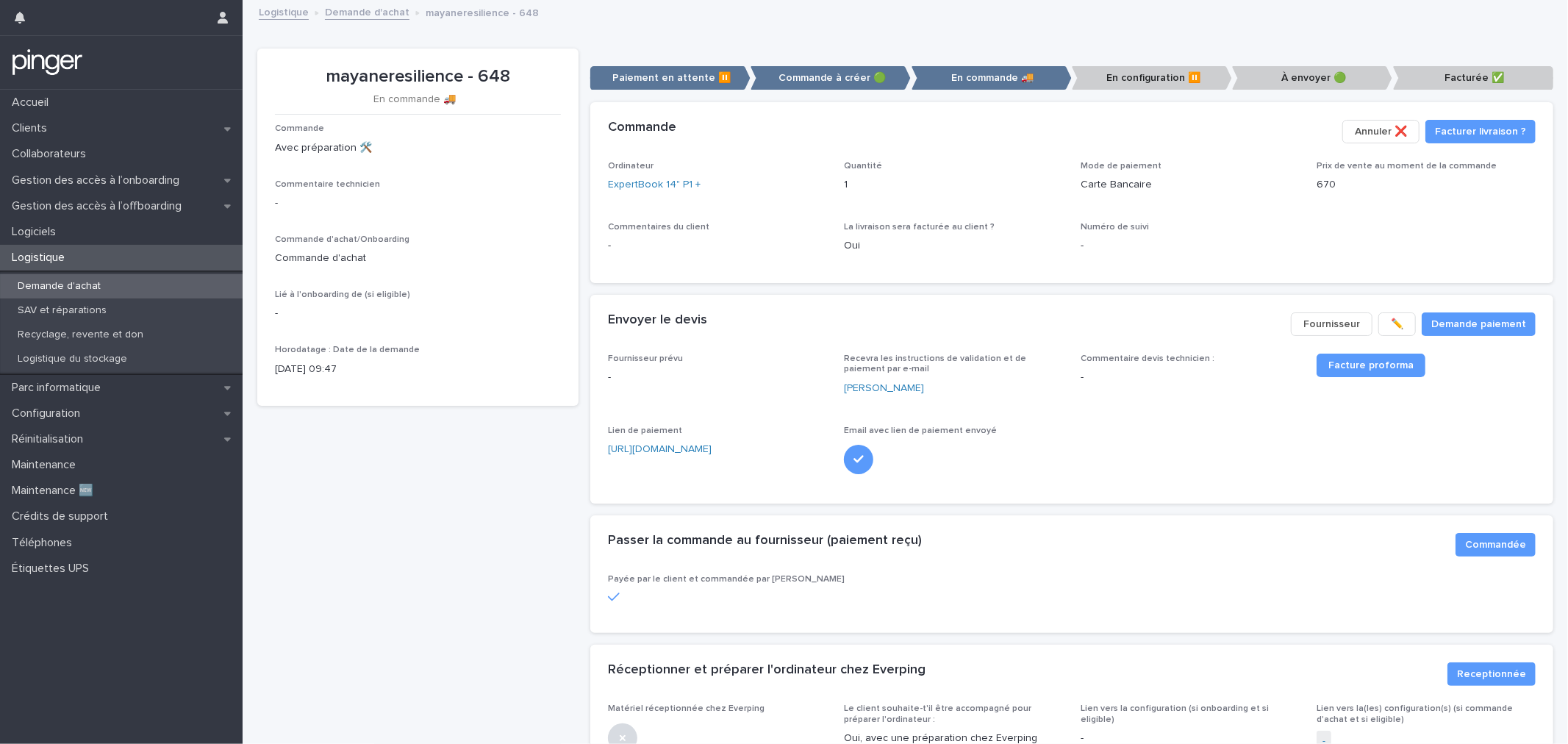
click at [409, 434] on div "mayaneresilience - 648 En commande 🚚​ Commande Avec préparation 🛠️ Commentaire …" at bounding box center [418, 542] width 321 height 987
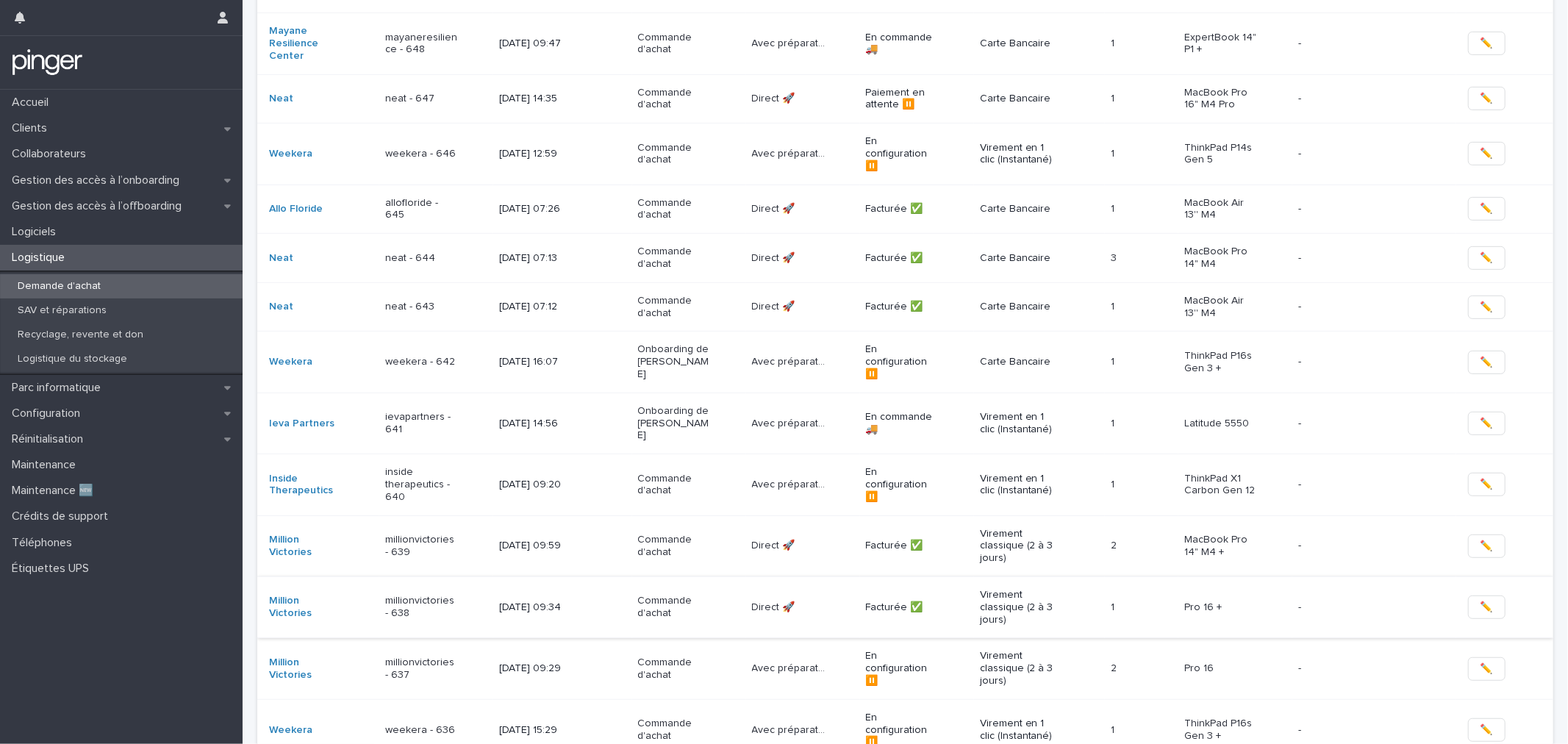
scroll to position [571, 0]
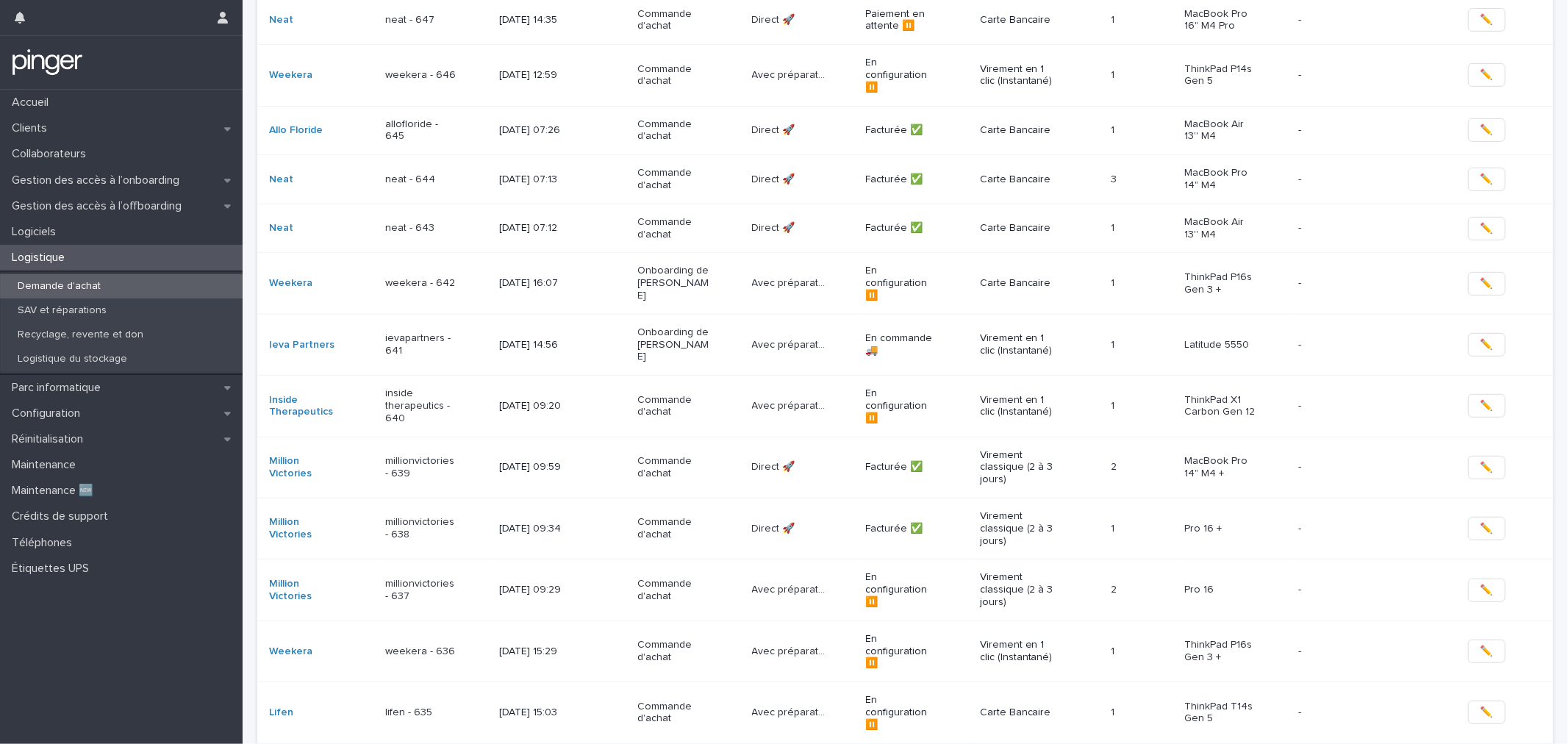
click at [439, 646] on p "weekera - 636" at bounding box center [423, 652] width 74 height 13
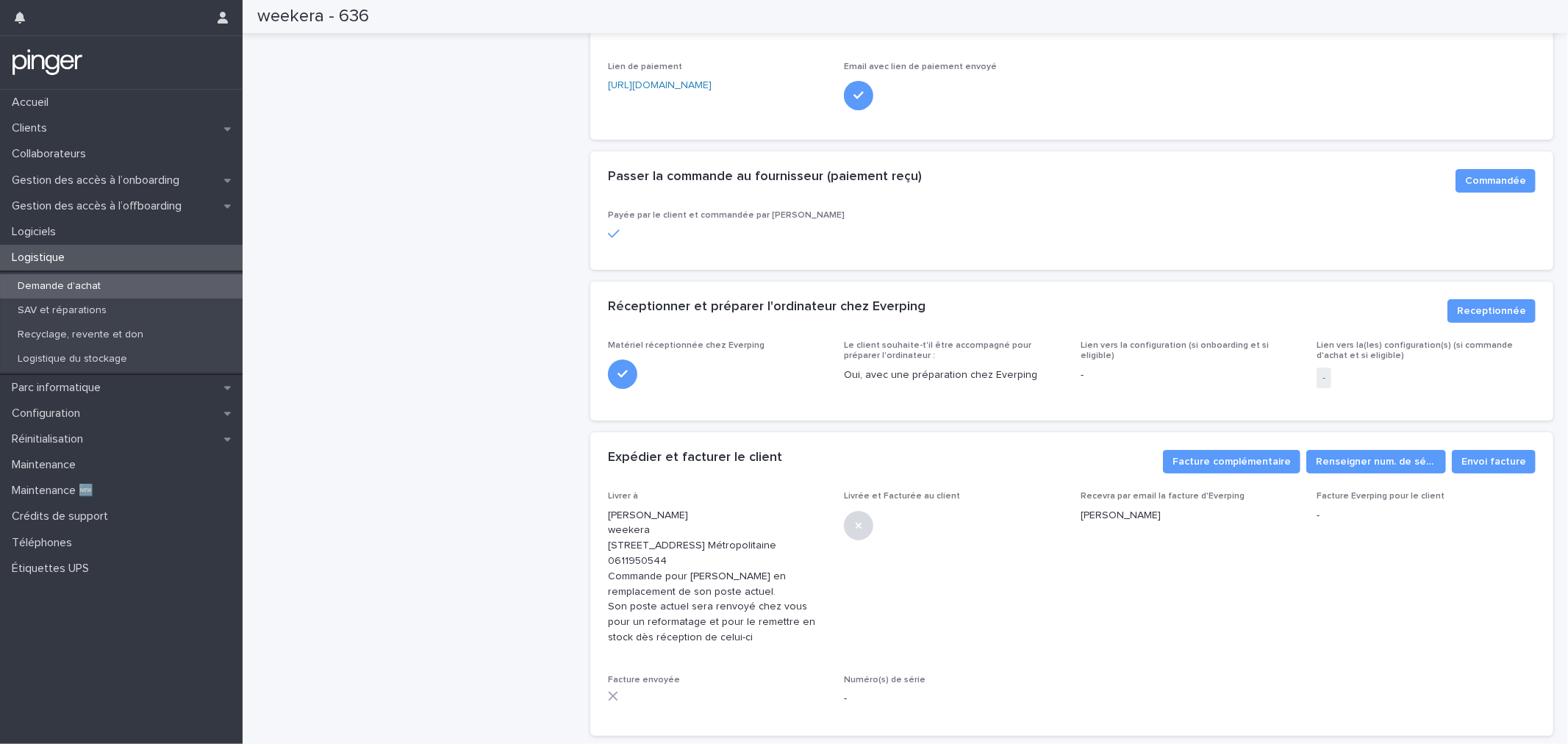
scroll to position [513, 0]
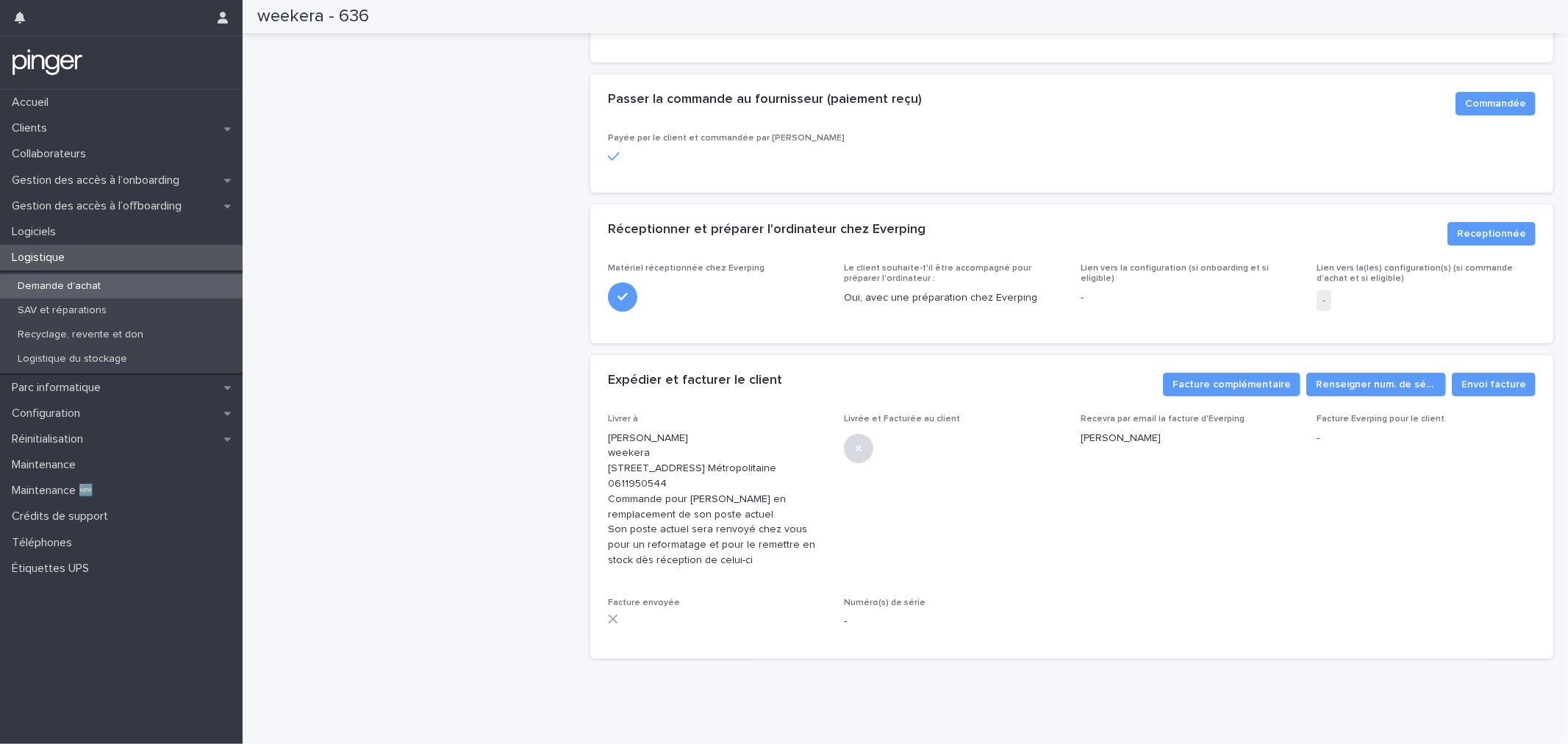
click at [390, 402] on div "weekera - 636 En configuration ⏸️ Commande Avec préparation 🛠️ Commentaire tech…" at bounding box center [418, 116] width 321 height 1109
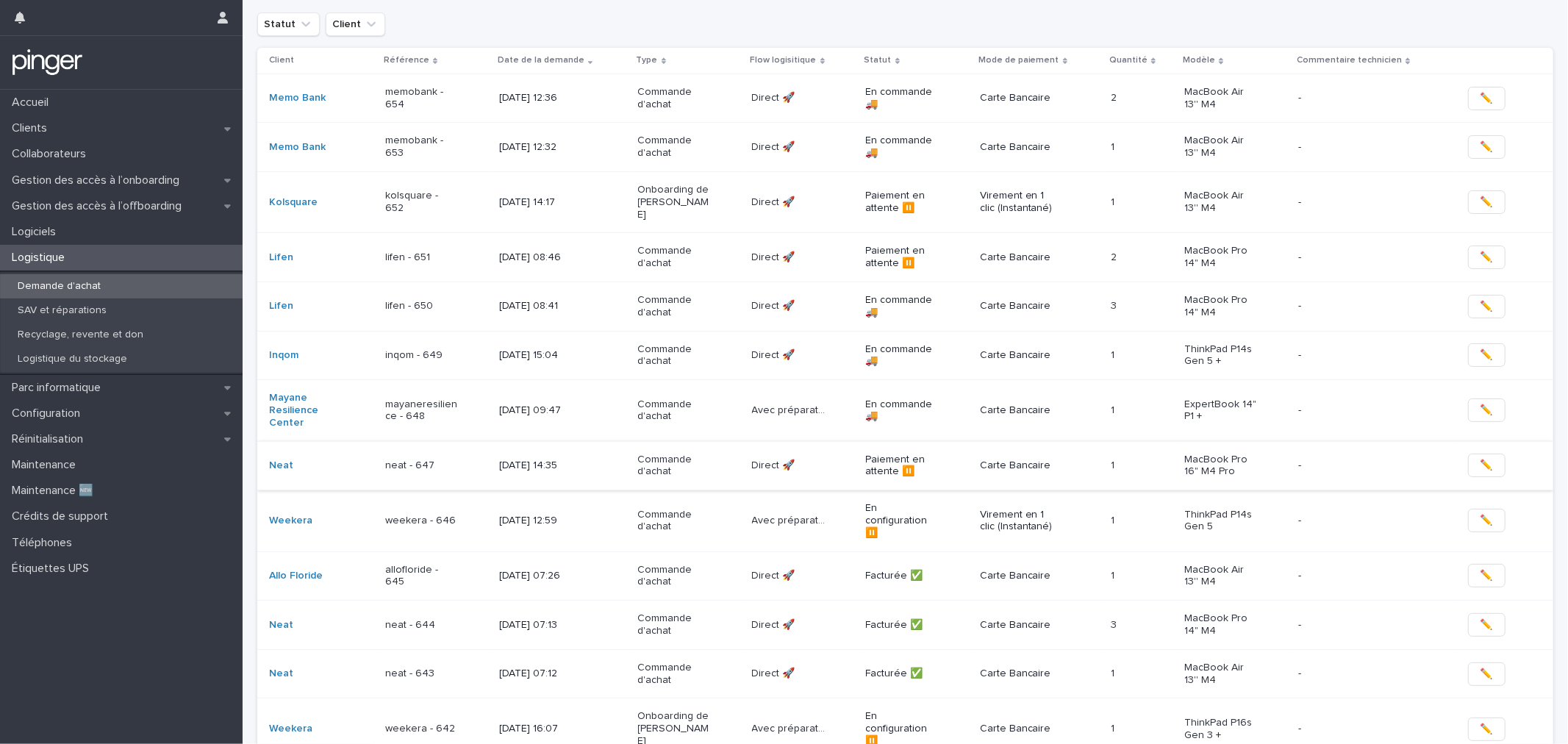
scroll to position [257, 0]
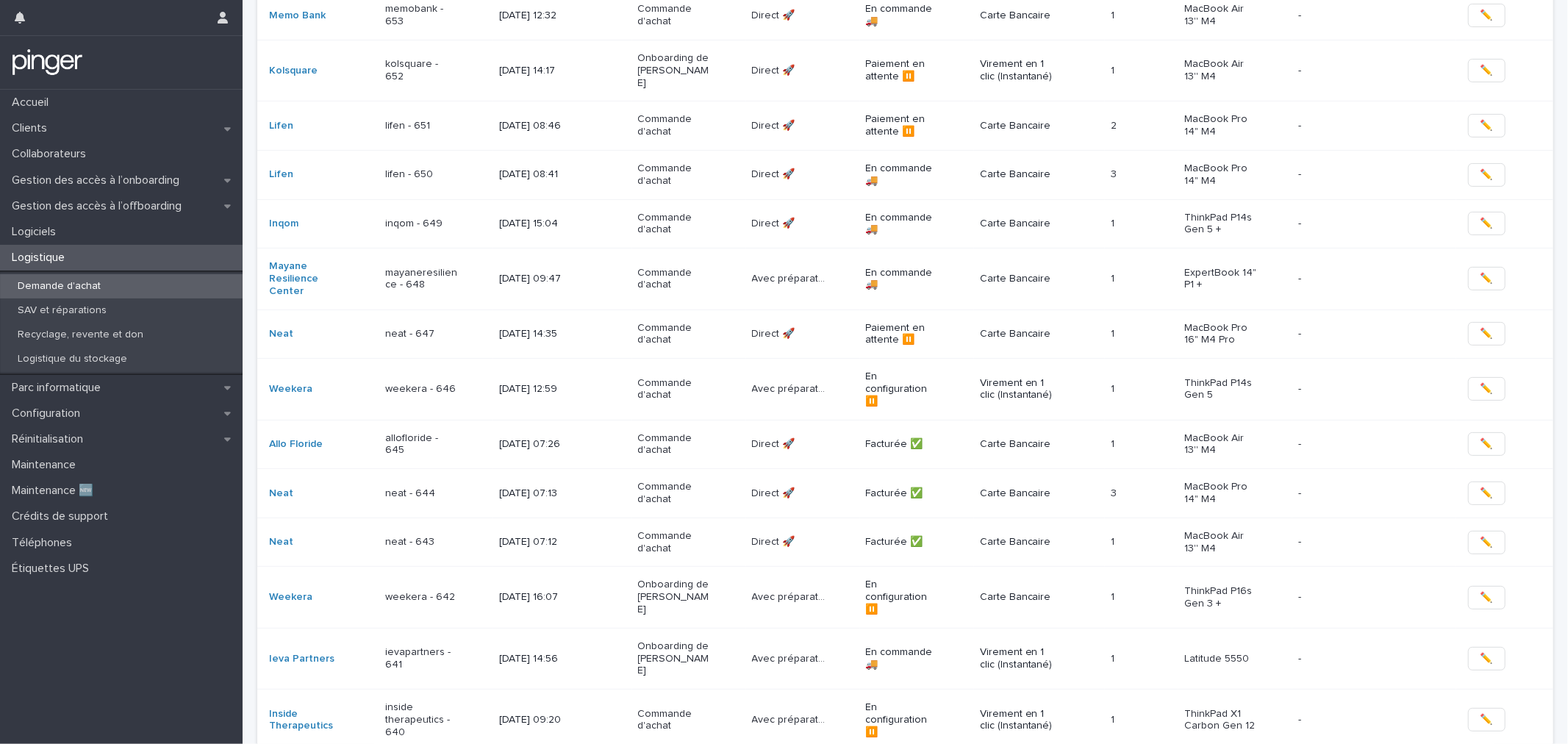
click at [445, 647] on p "ievapartners - 641" at bounding box center [423, 659] width 74 height 25
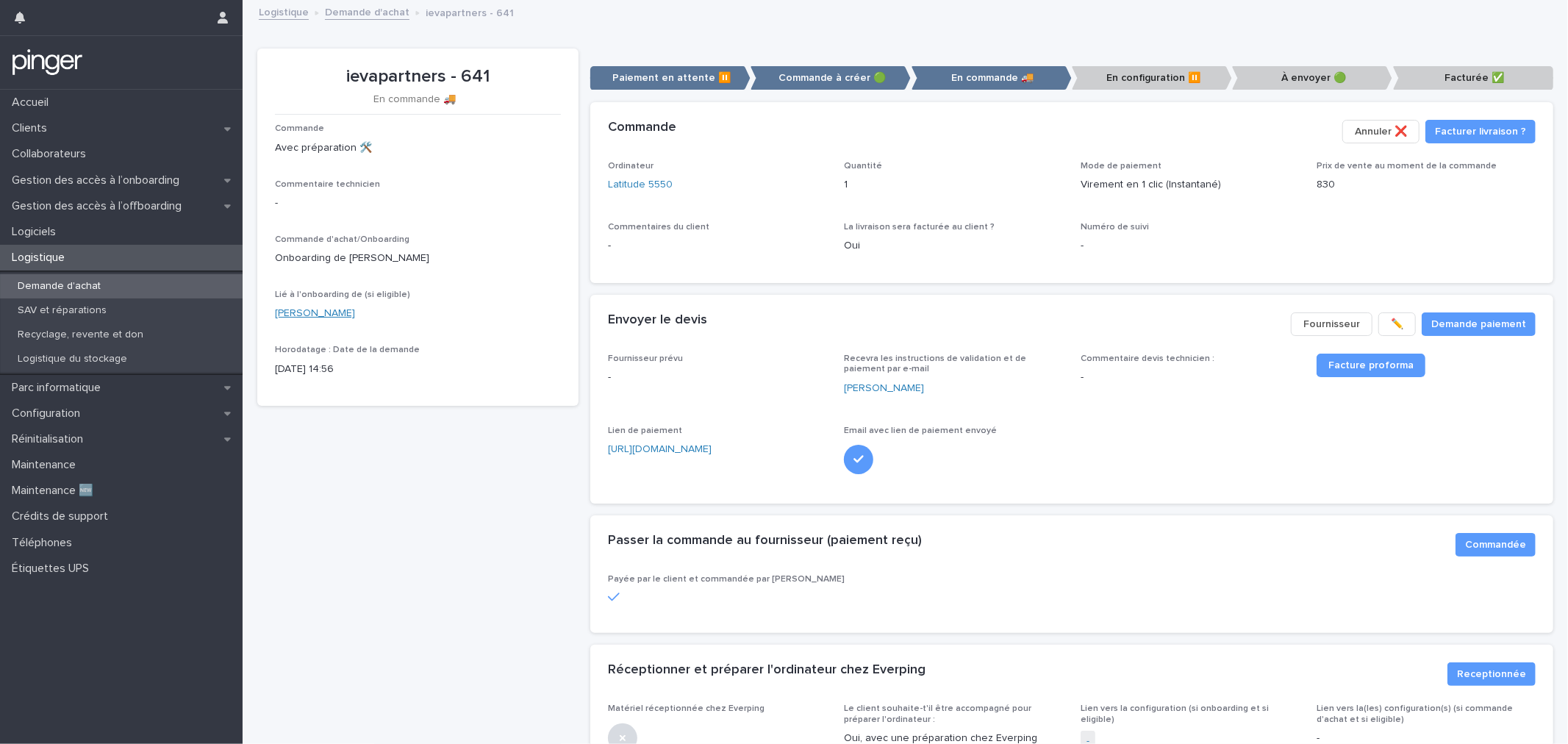
click at [296, 317] on link "Inès Avril" at bounding box center [315, 313] width 80 height 15
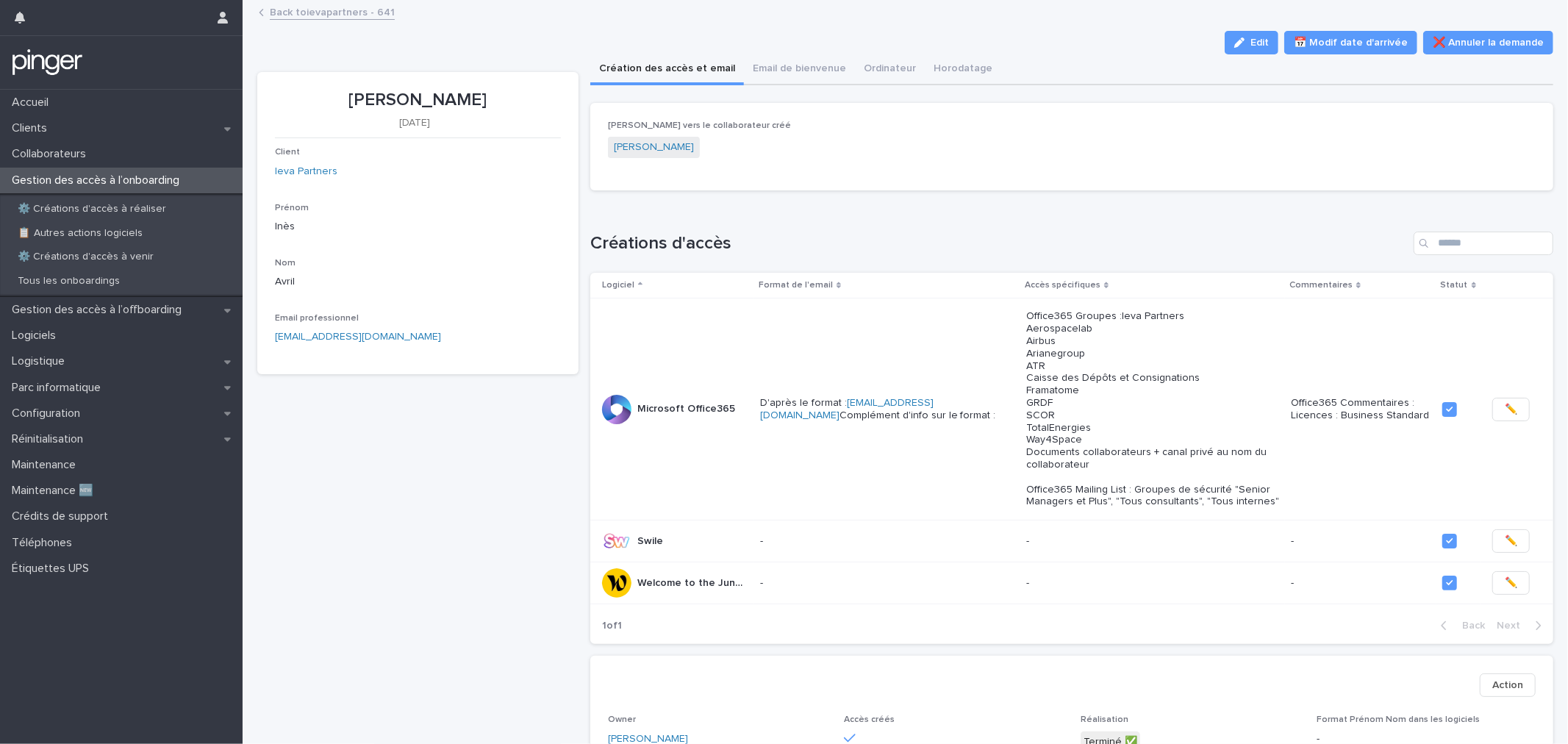
click at [788, 197] on div "Loading... Saving… Lien vers le collaborateur créé Inès Avril" at bounding box center [1072, 153] width 963 height 100
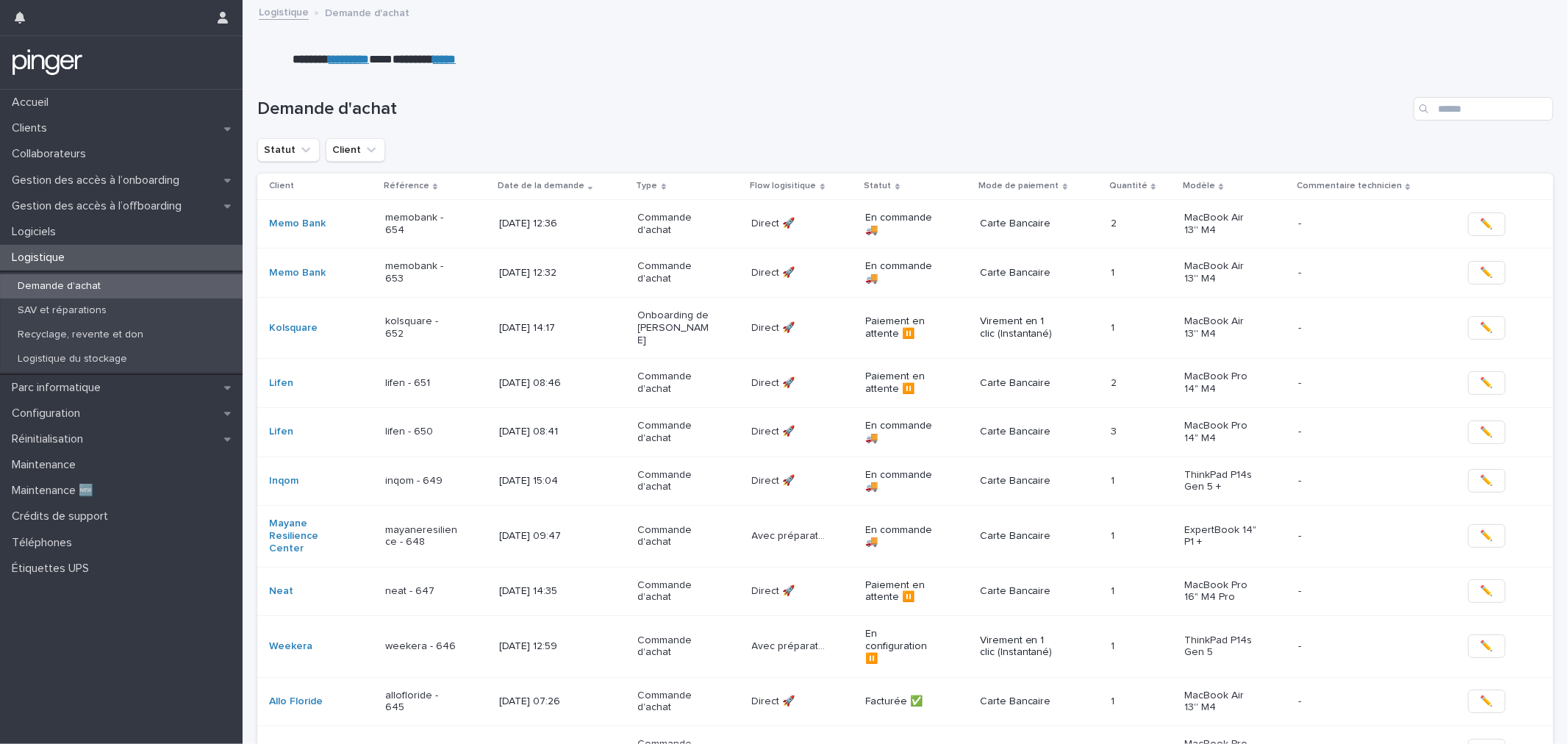
click at [457, 640] on p "weekera - 646" at bounding box center [423, 647] width 74 height 13
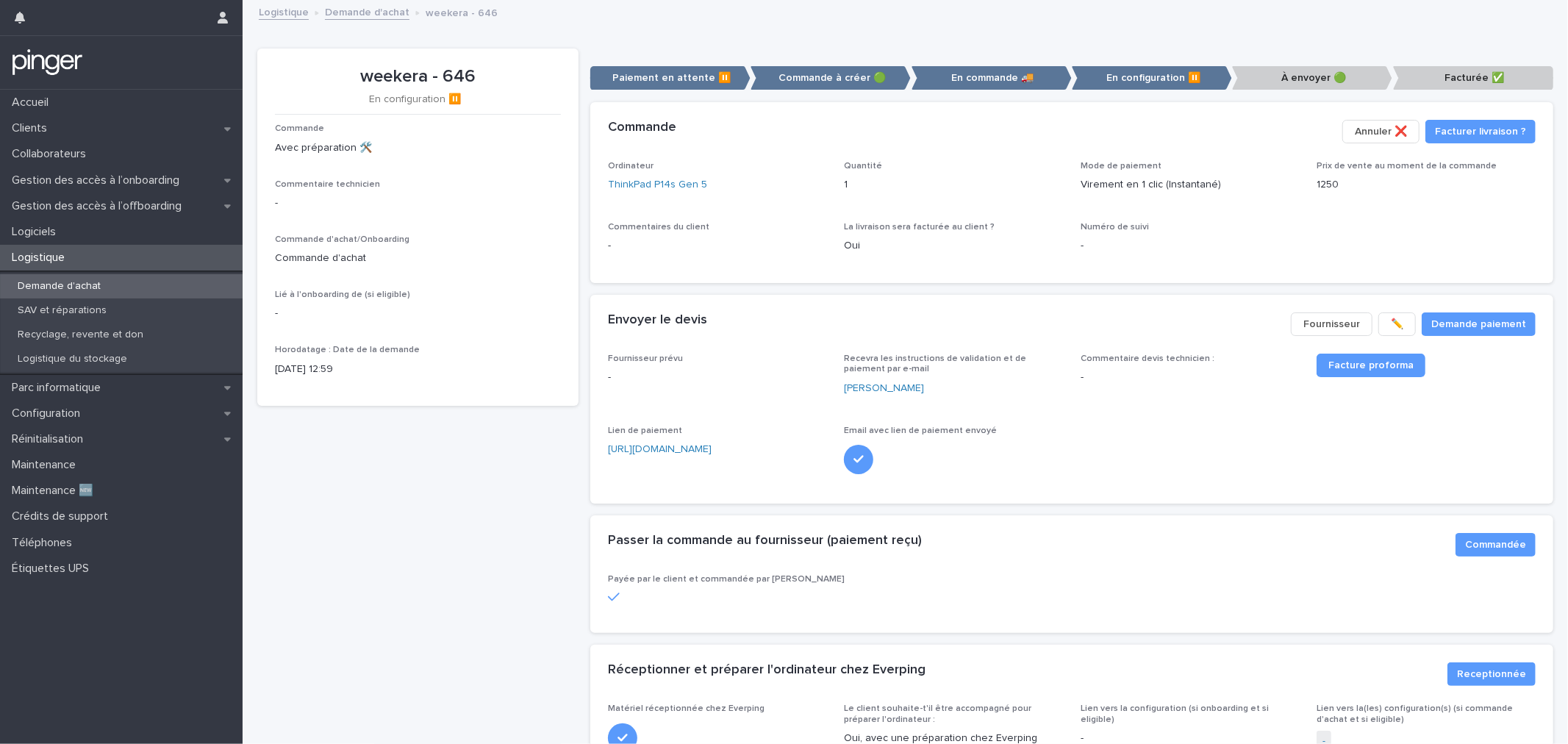
click at [476, 464] on div "weekera - 646 En configuration ⏸️ Commande Avec préparation 🛠️ Commentaire tech…" at bounding box center [418, 542] width 321 height 987
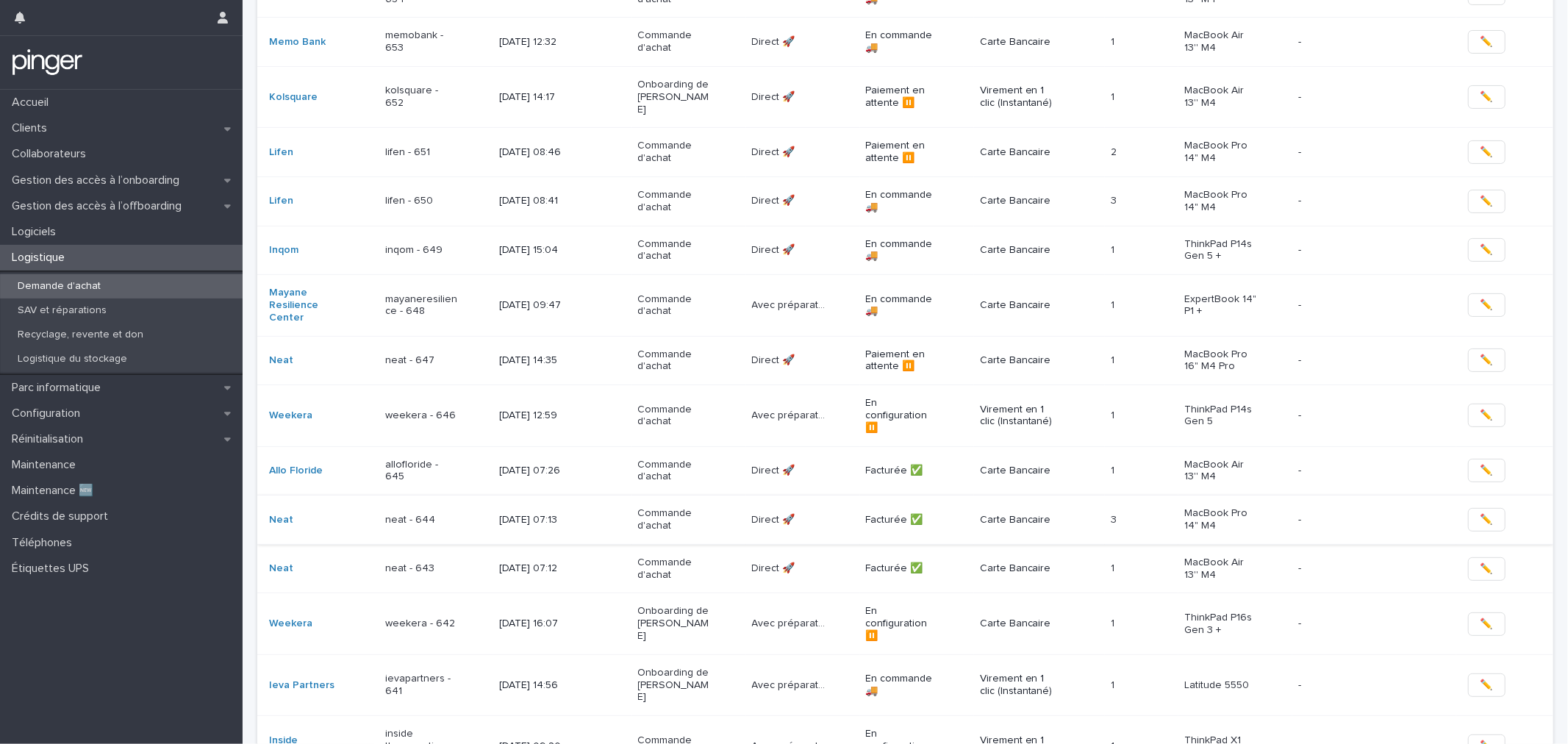
scroll to position [326, 0]
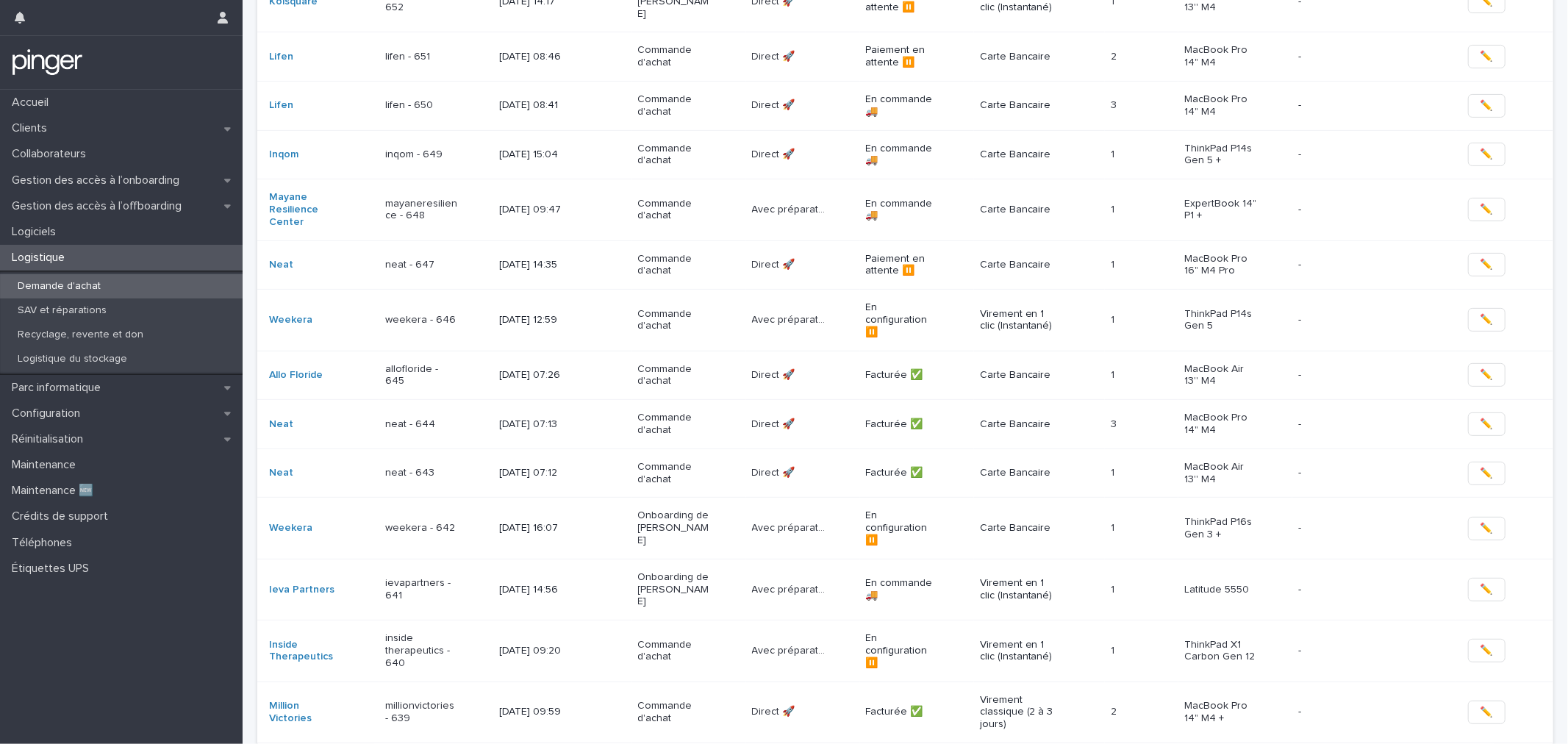
click at [441, 632] on p "inside therapeutics - 640" at bounding box center [423, 651] width 74 height 37
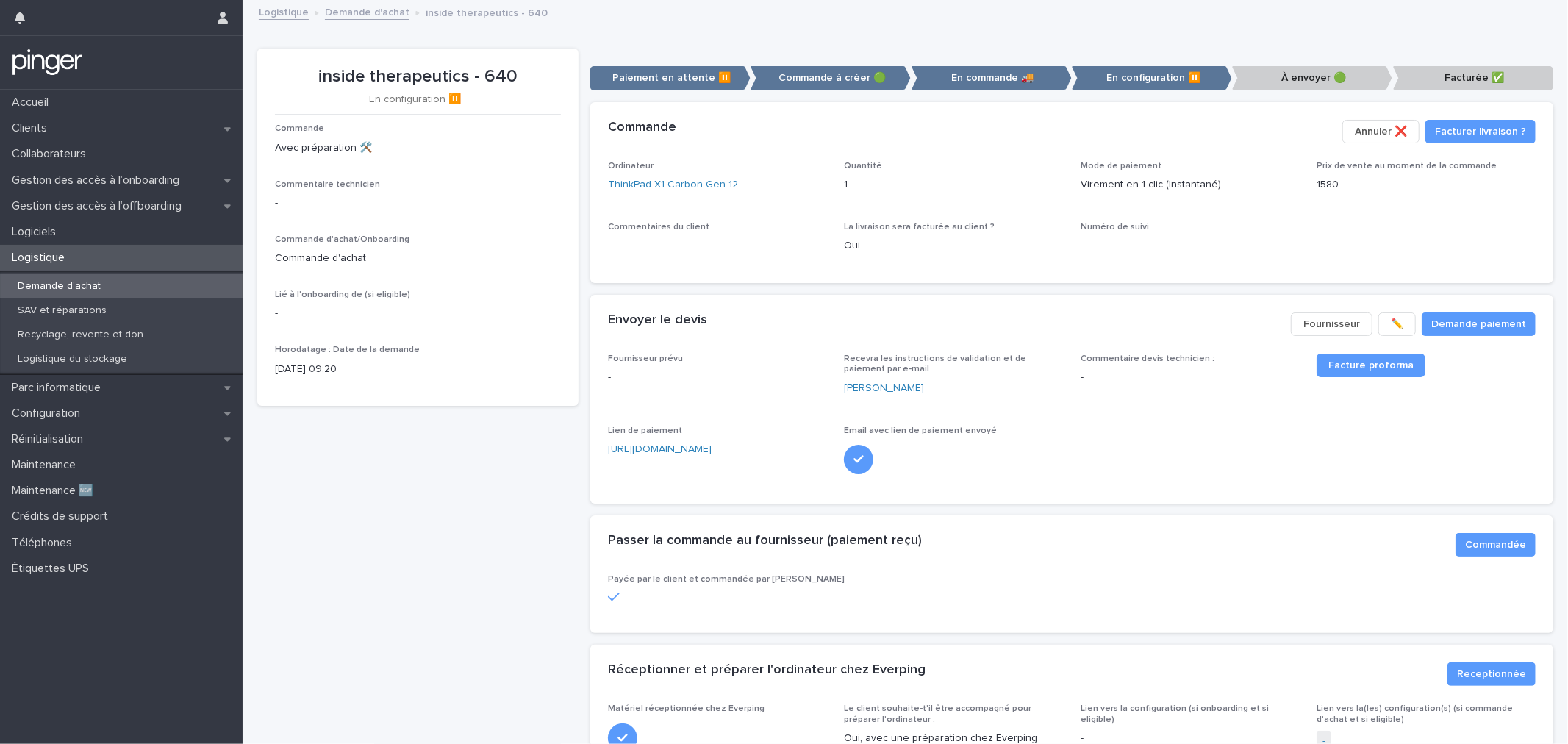
click at [1107, 417] on div "Fournisseur prévu - Recevra les instructions de validation et de paiement par e…" at bounding box center [1072, 419] width 928 height 133
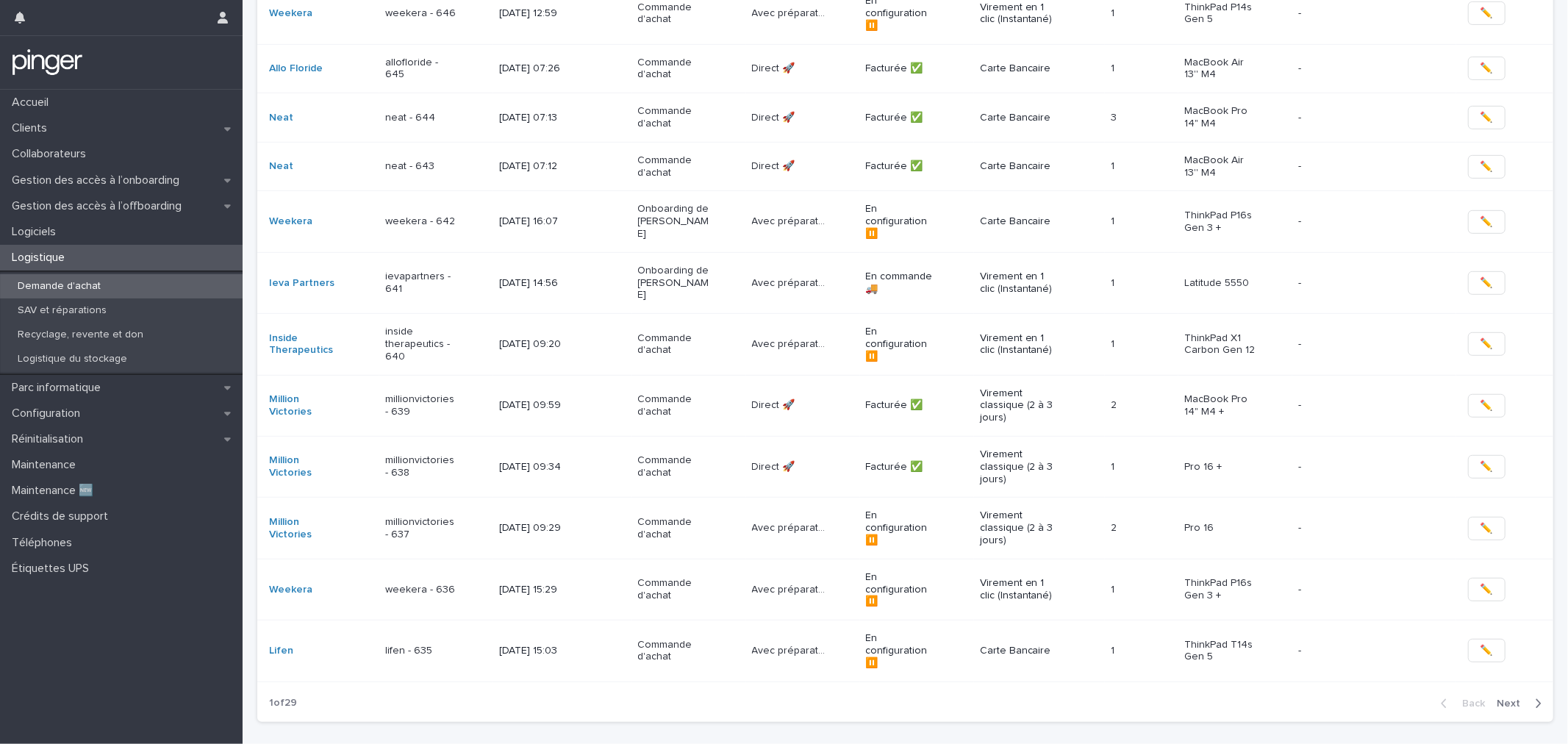
scroll to position [635, 0]
click at [476, 638] on div "lifen - 635" at bounding box center [436, 650] width 102 height 24
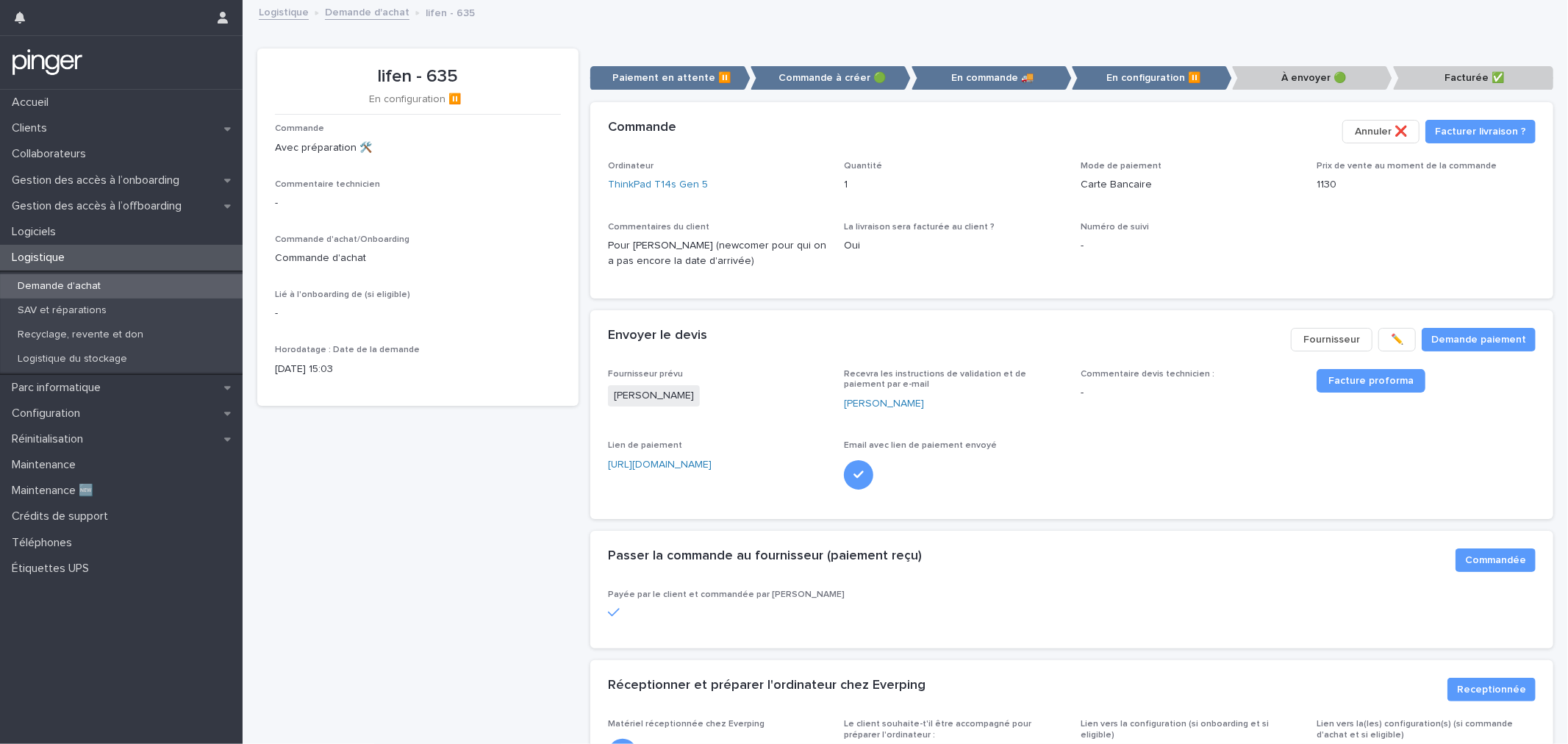
click at [684, 243] on p "Pour Antoine Meffre (newcomer pour qui on a pas encore la date d'arrivée)" at bounding box center [717, 254] width 219 height 31
copy p "Meffre"
click at [91, 143] on div "Collaborateurs" at bounding box center [121, 154] width 243 height 26
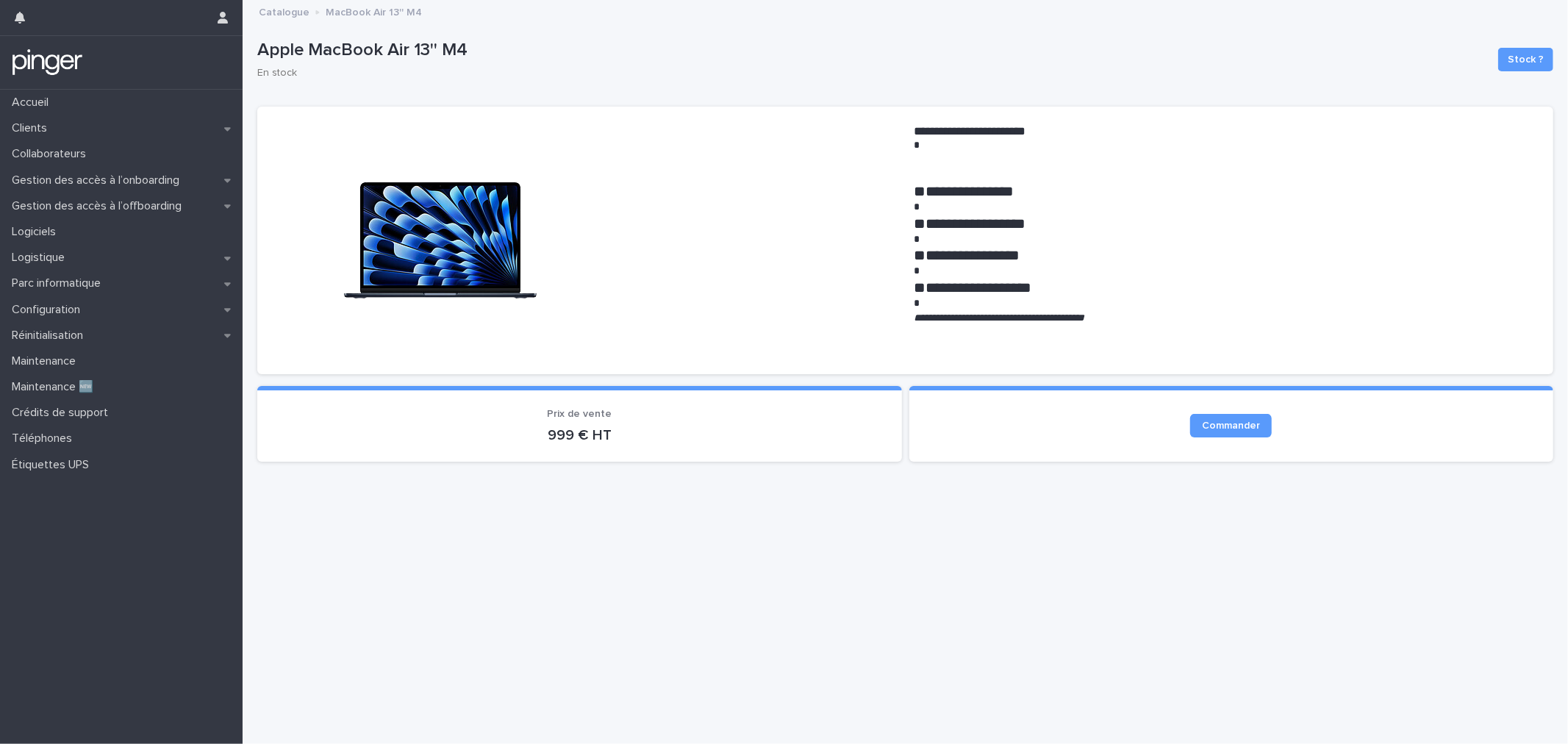
click at [361, 52] on p "Apple MacBook Air 13'' M4" at bounding box center [872, 50] width 1229 height 22
click at [1026, 313] on em "**********" at bounding box center [1000, 317] width 170 height 10
copy em "*******"
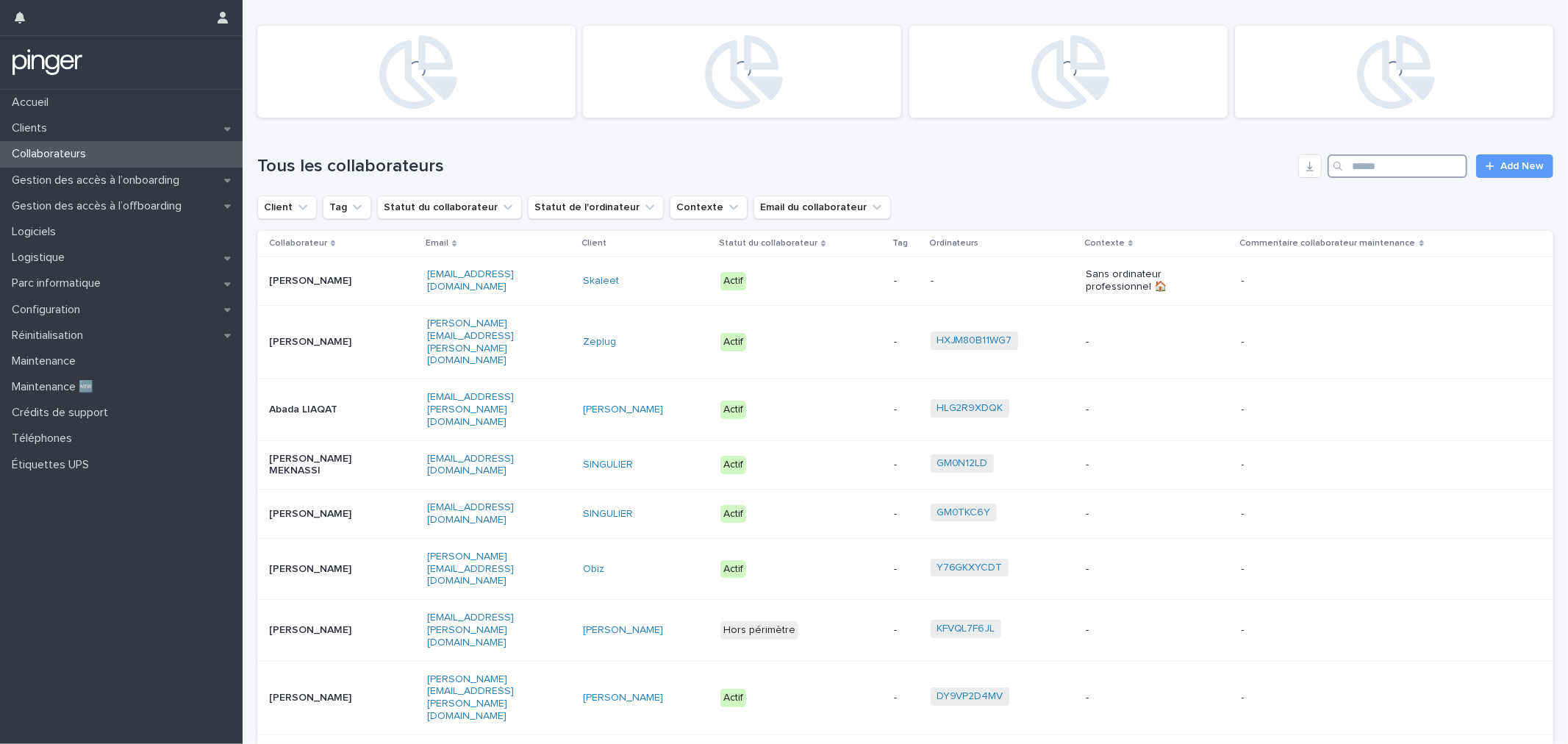
click at [1395, 166] on input "Search" at bounding box center [1398, 166] width 140 height 23
paste input "******"
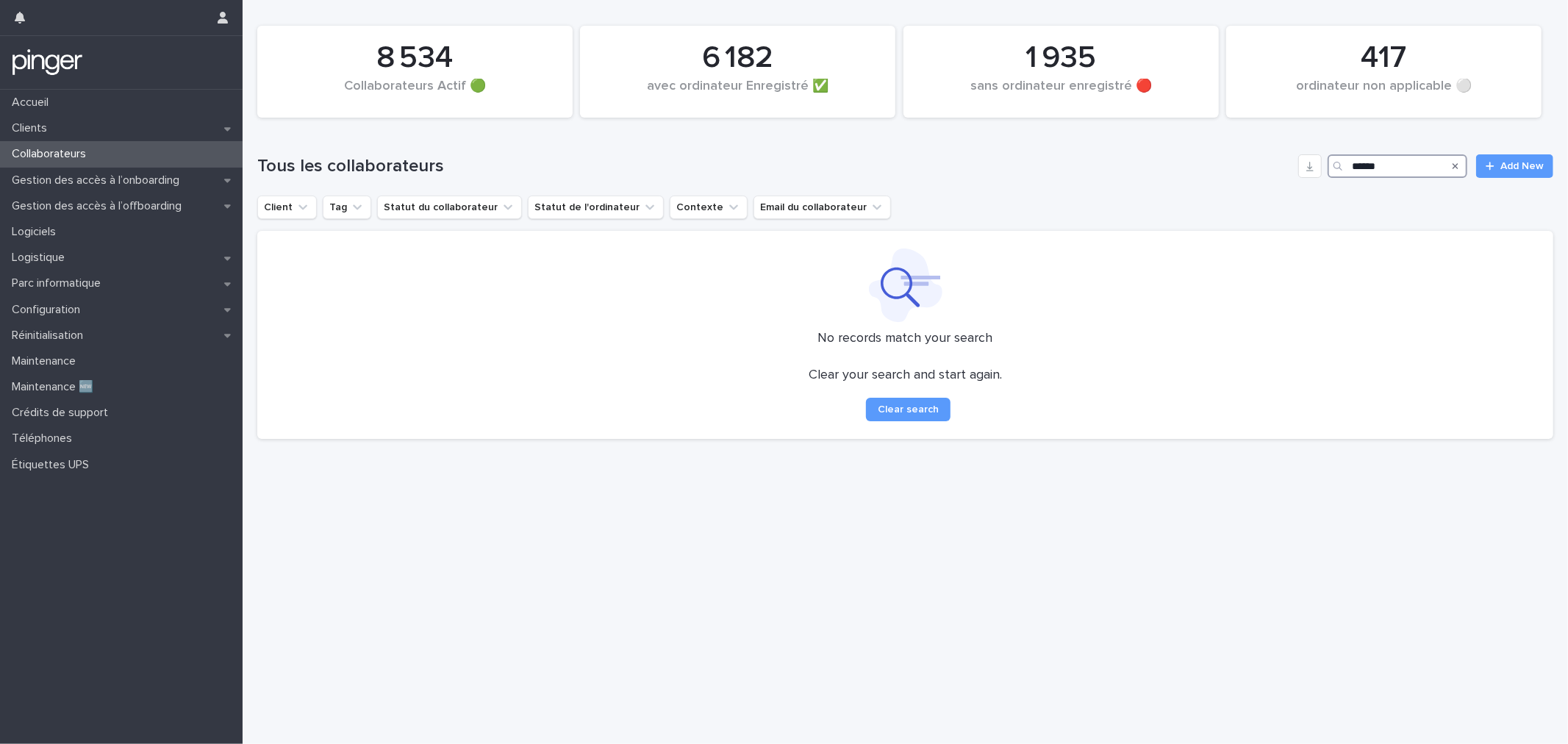
type input "******"
click at [963, 174] on h1 "Tous les collaborateurs" at bounding box center [774, 166] width 1035 height 22
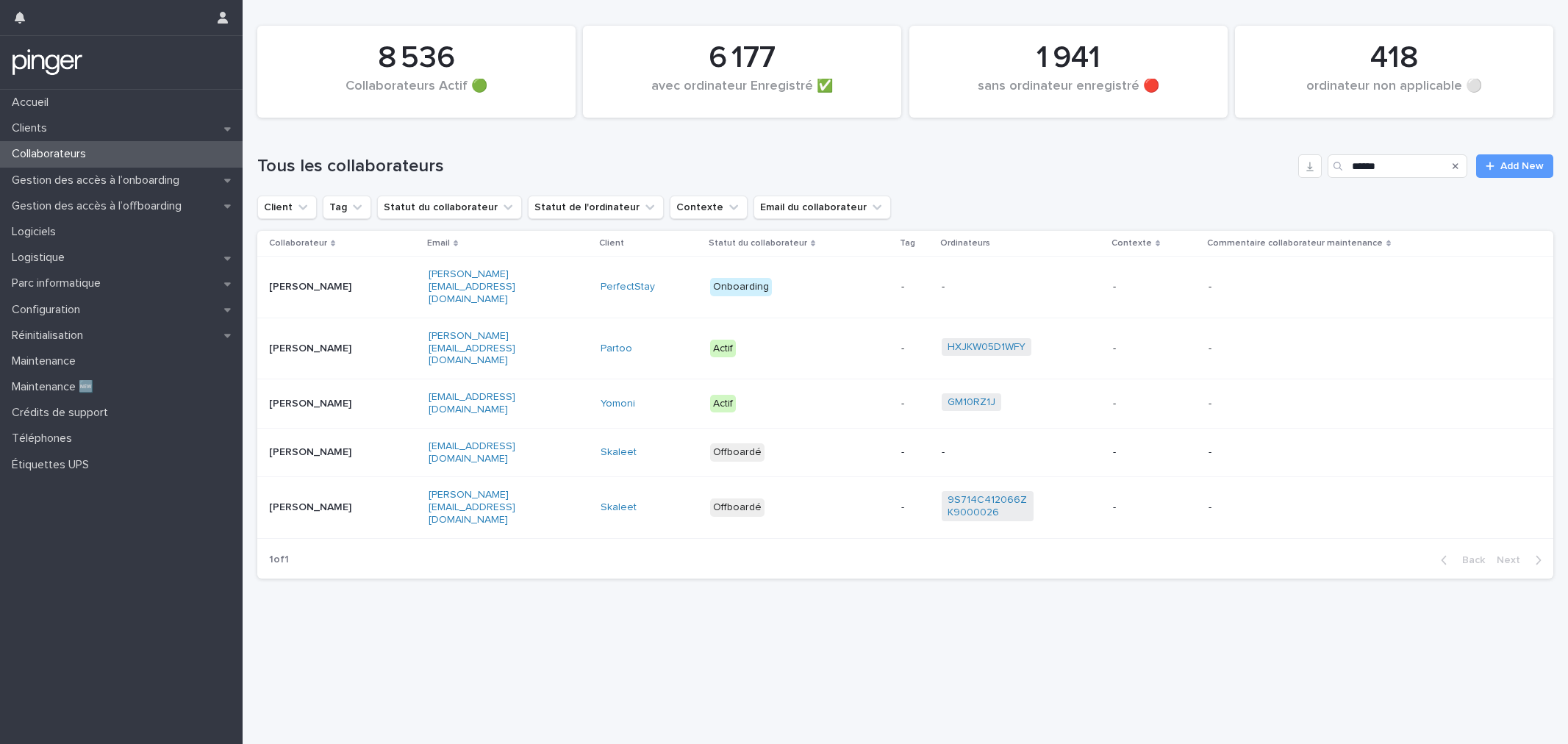
click at [923, 141] on div "Tous les collaborateurs ****** Add New" at bounding box center [905, 161] width 1296 height 71
click at [631, 599] on div "Loading... Saving… Loading... Saving… 8 536 Collaborateurs Actif 🟢 418 ordinate…" at bounding box center [905, 354] width 1311 height 708
